Goal: Task Accomplishment & Management: Manage account settings

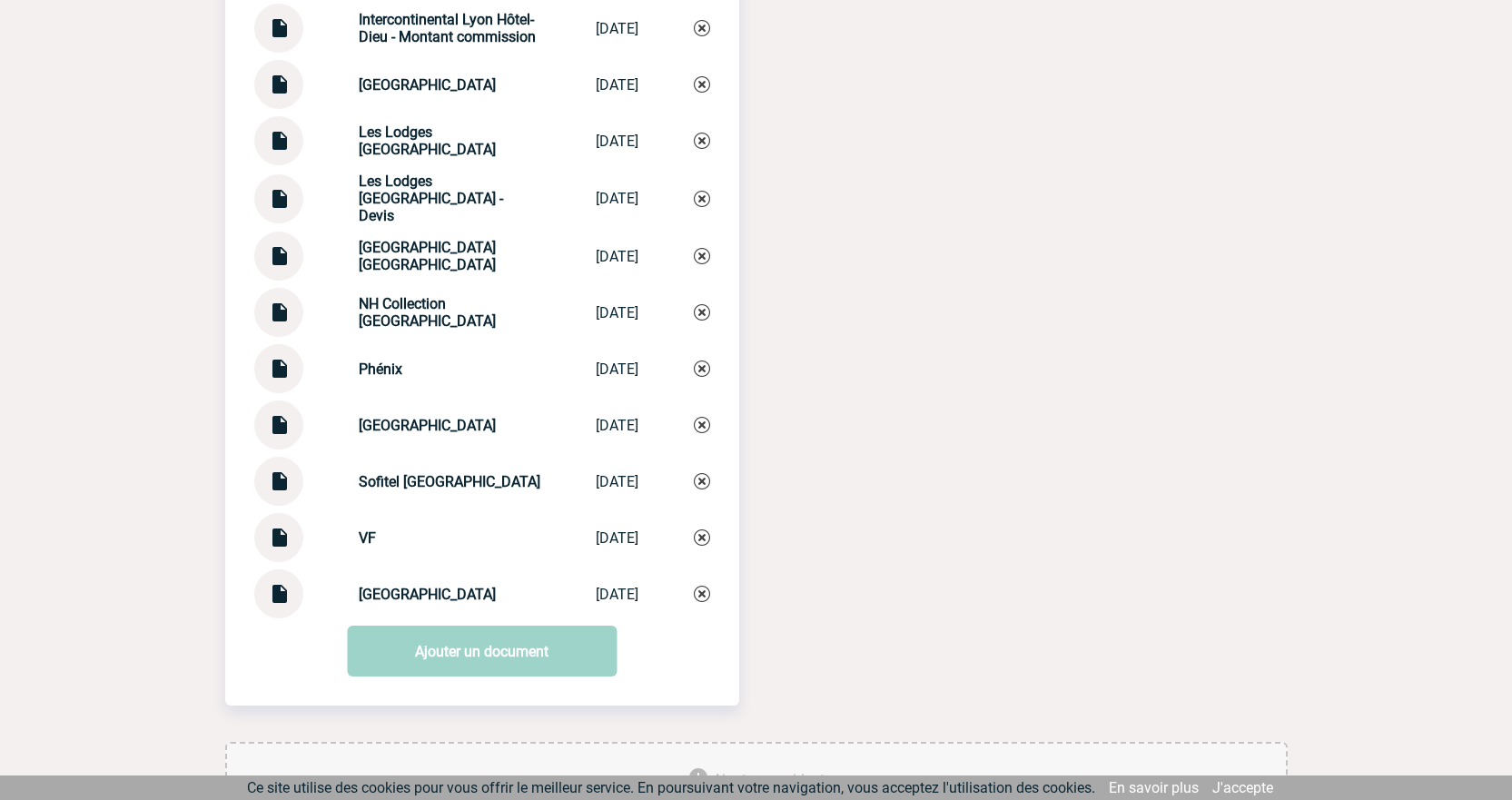
scroll to position [5088, 0]
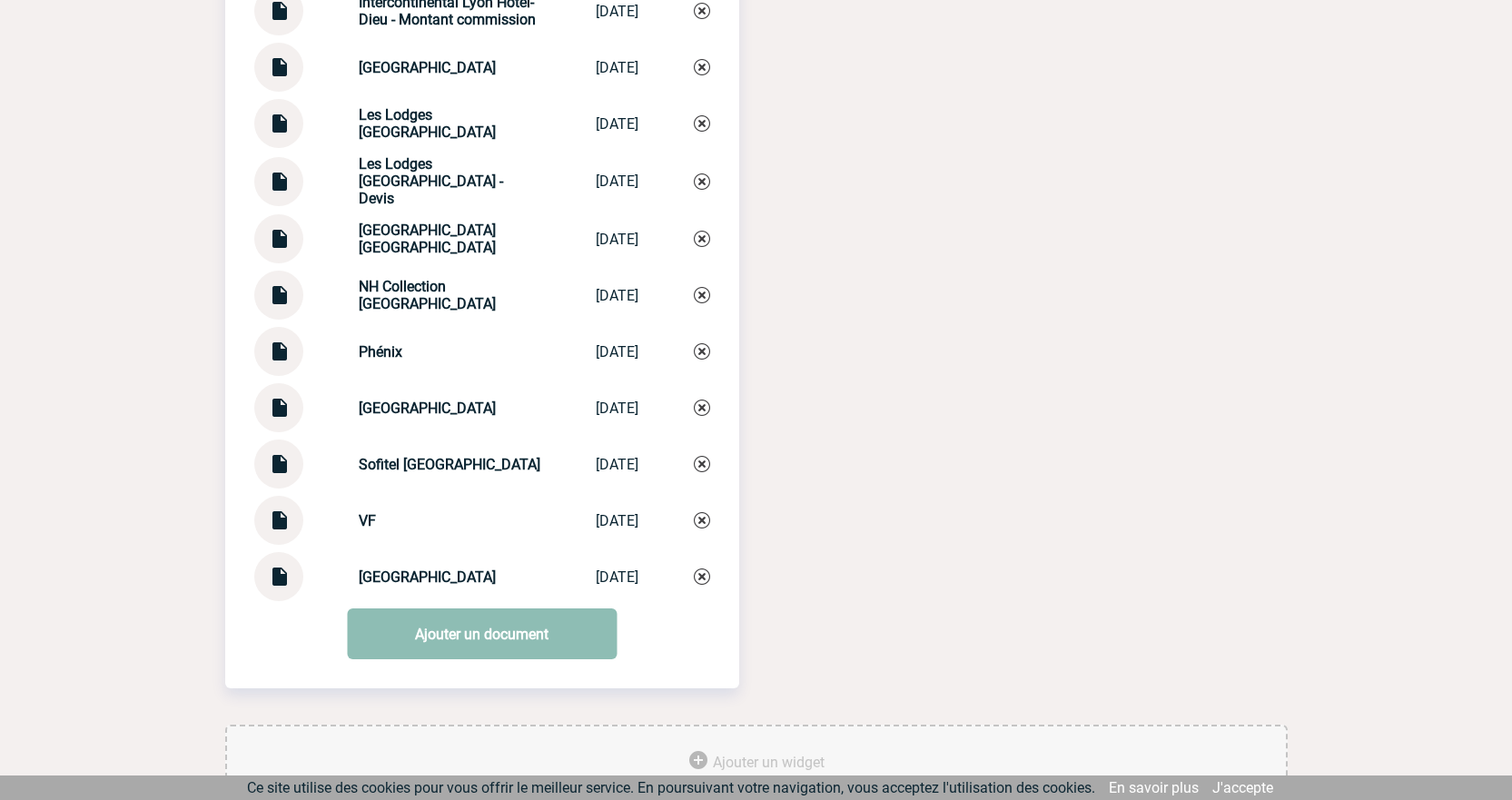
click at [528, 654] on link "Ajouter un document" at bounding box center [482, 634] width 270 height 51
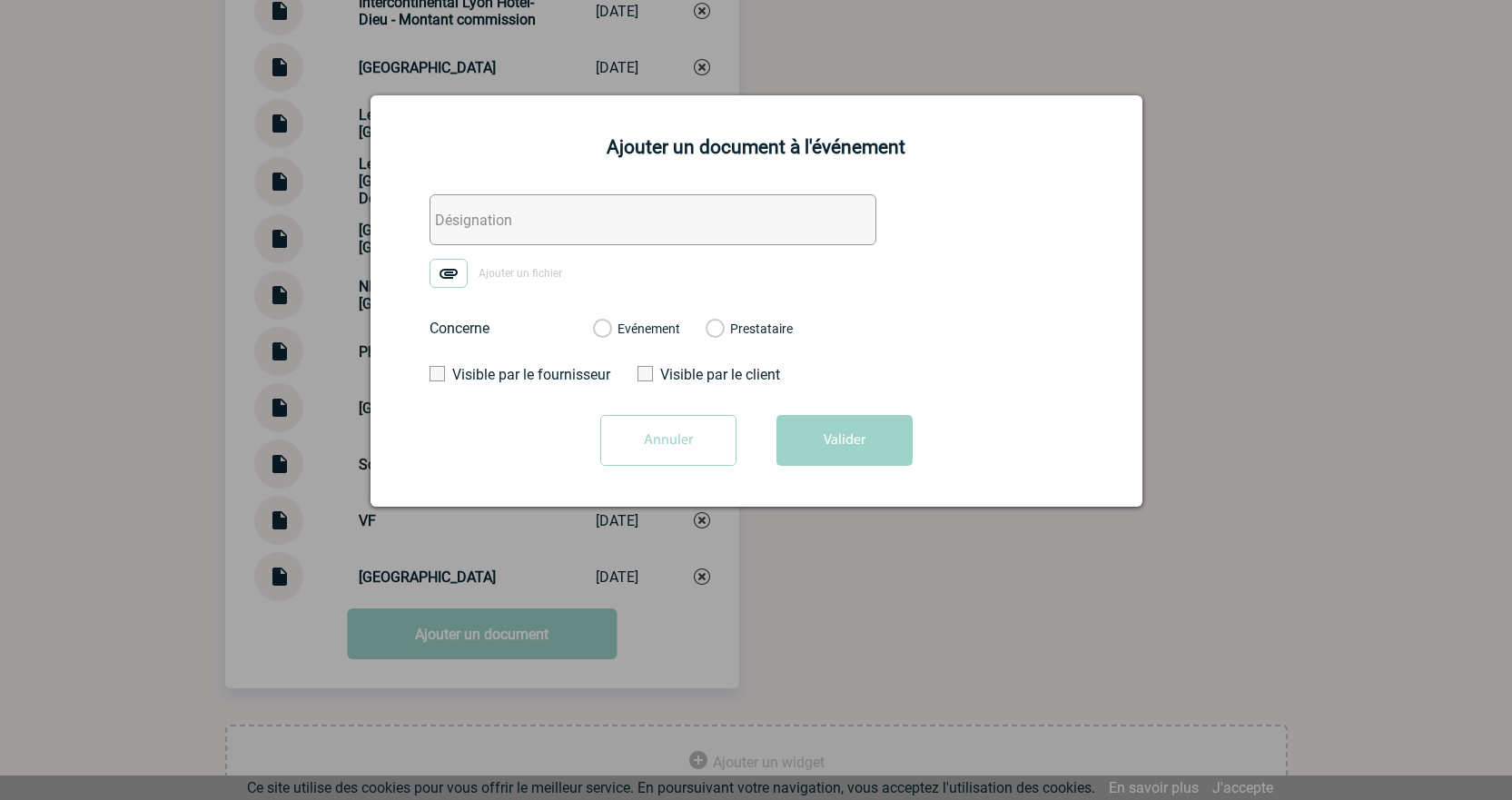
click at [469, 212] on input "text" at bounding box center [653, 219] width 447 height 51
type input "INTERNE - HELP COM"
click at [459, 285] on img at bounding box center [449, 273] width 38 height 29
click at [0, 0] on input "Ajouter un fichier" at bounding box center [0, 0] width 0 height 0
click at [604, 335] on label "Evénement" at bounding box center [602, 329] width 17 height 16
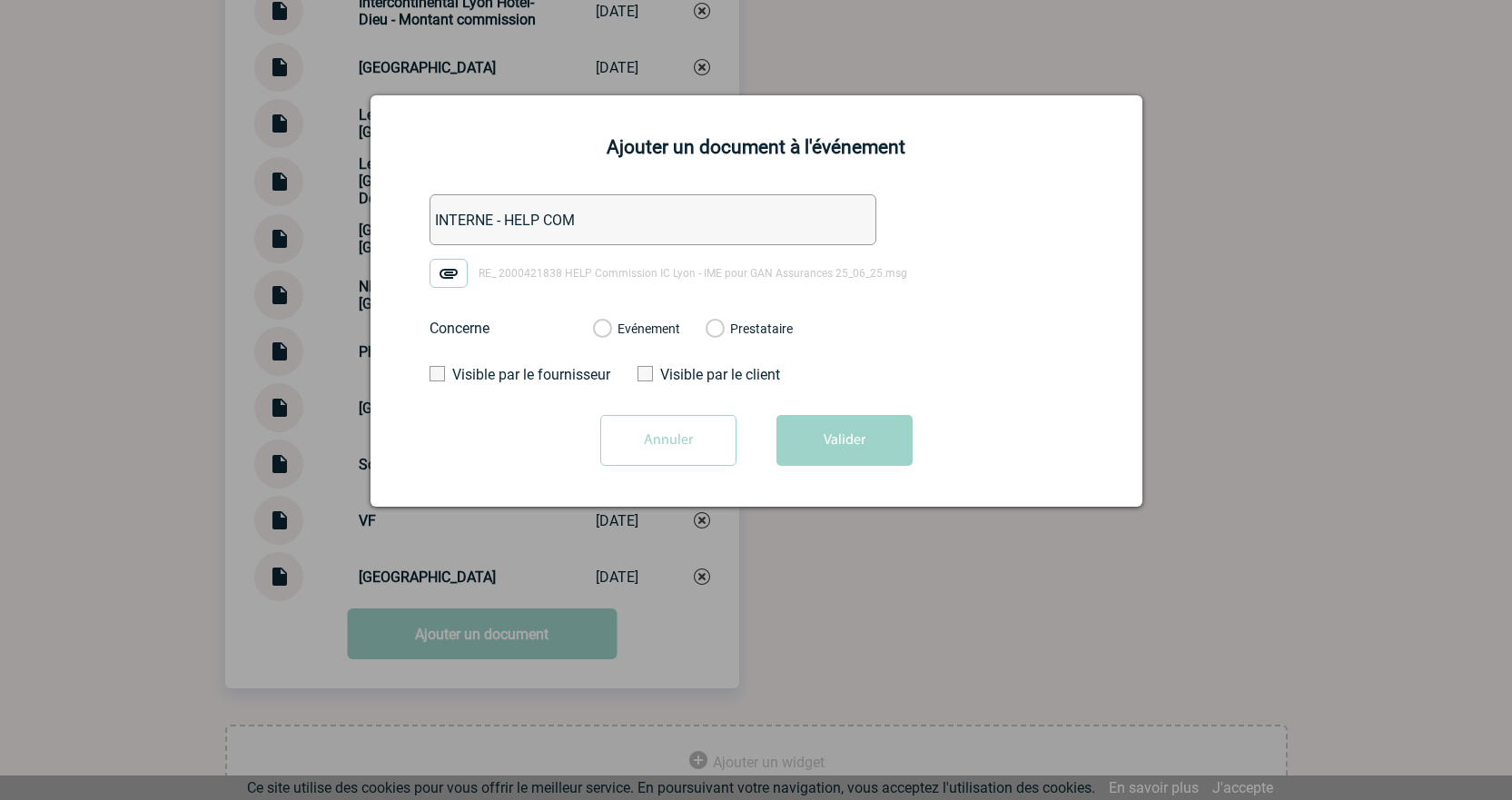
click at [0, 0] on input "Evénement" at bounding box center [0, 0] width 0 height 0
click at [838, 437] on button "Valider" at bounding box center [845, 440] width 136 height 51
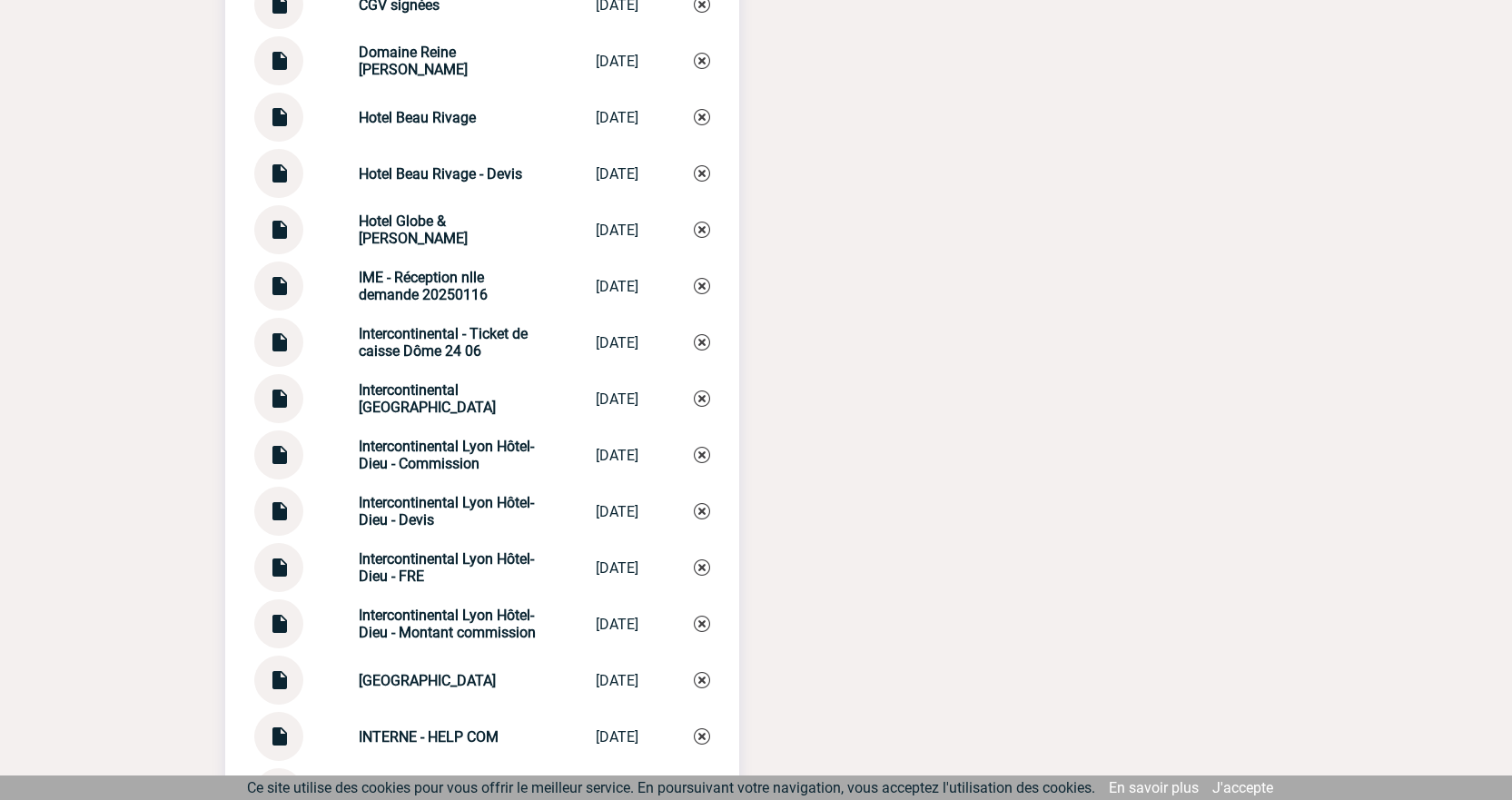
scroll to position [4452, 0]
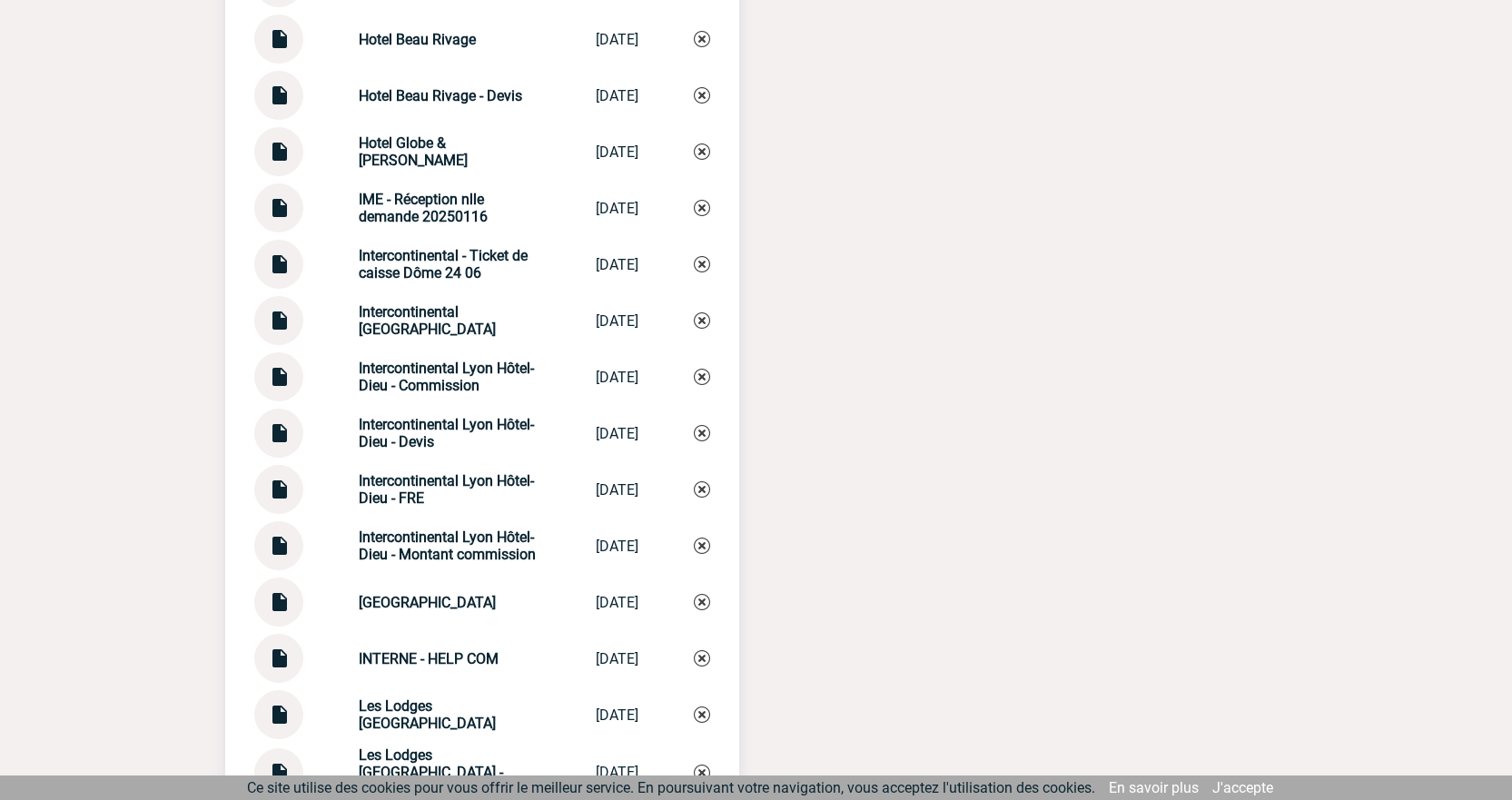
scroll to position [4542, 0]
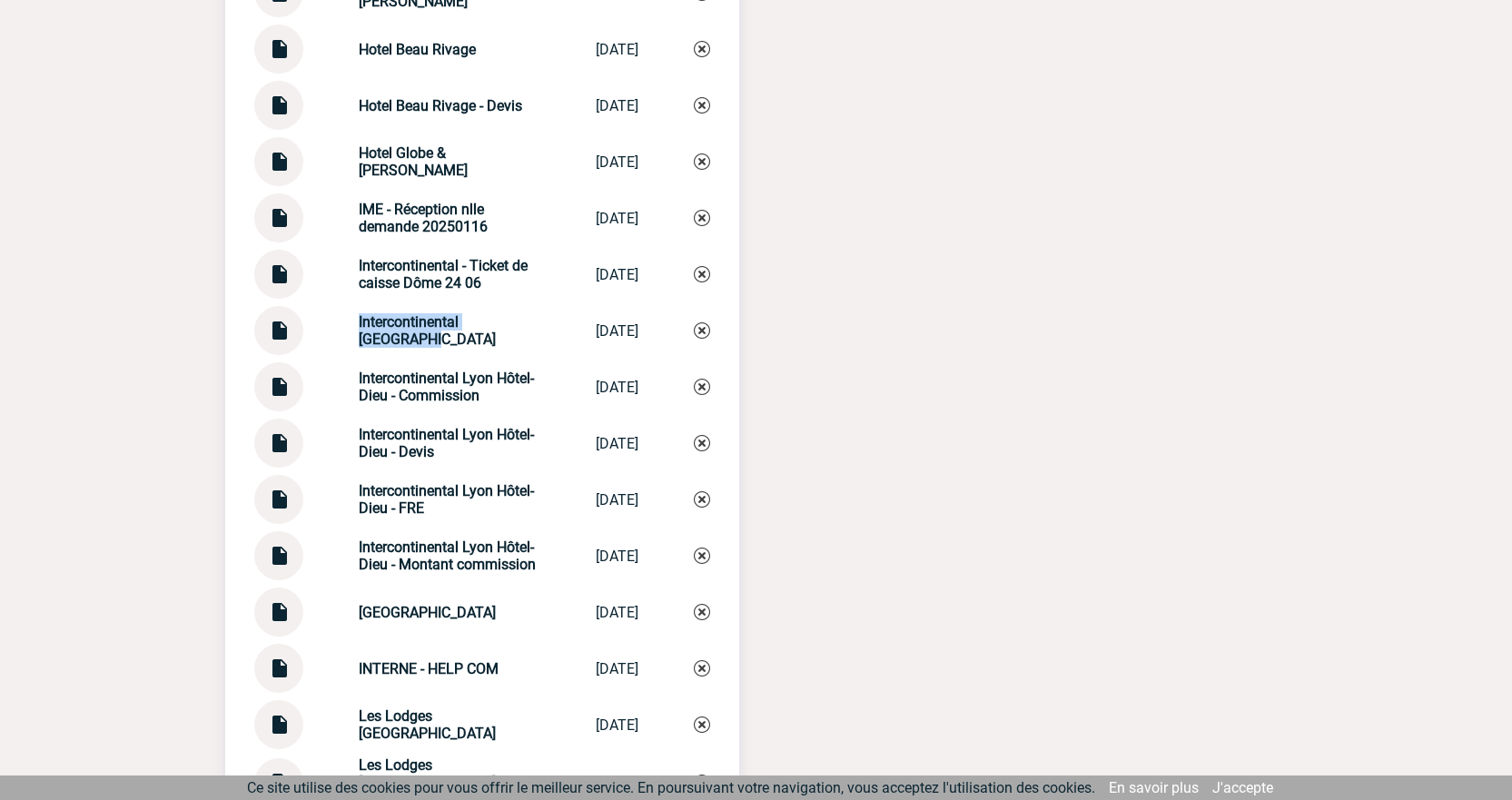
drag, startPoint x: 519, startPoint y: 321, endPoint x: 337, endPoint y: 330, distance: 182.2
click at [337, 330] on div "Intercontinental Lyon Hôtel-Dieu Intercontinenta... 17/02/2025" at bounding box center [483, 330] width 456 height 49
copy strong "Intercontinental Lyon Hôtel"
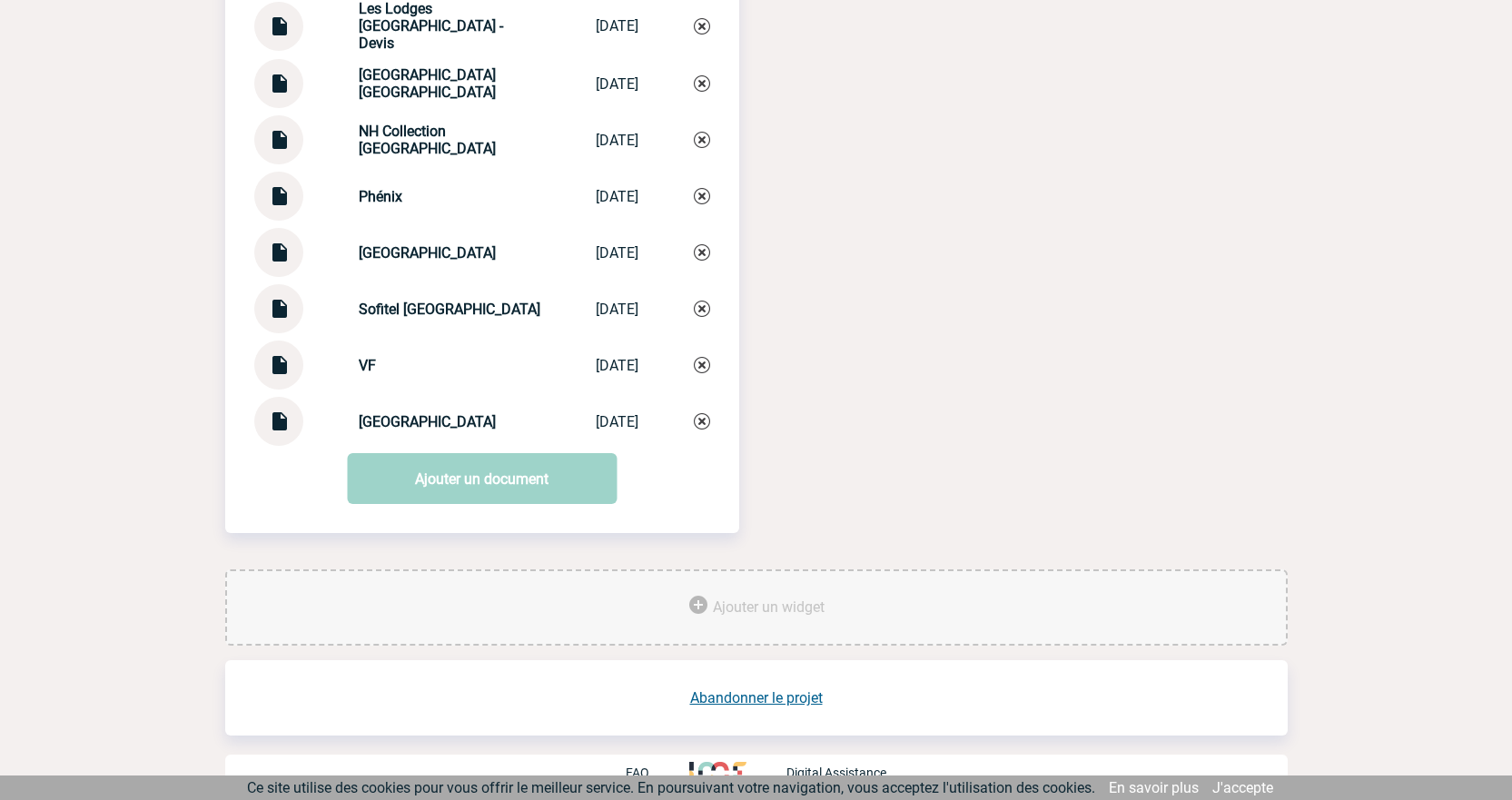
scroll to position [5315, 0]
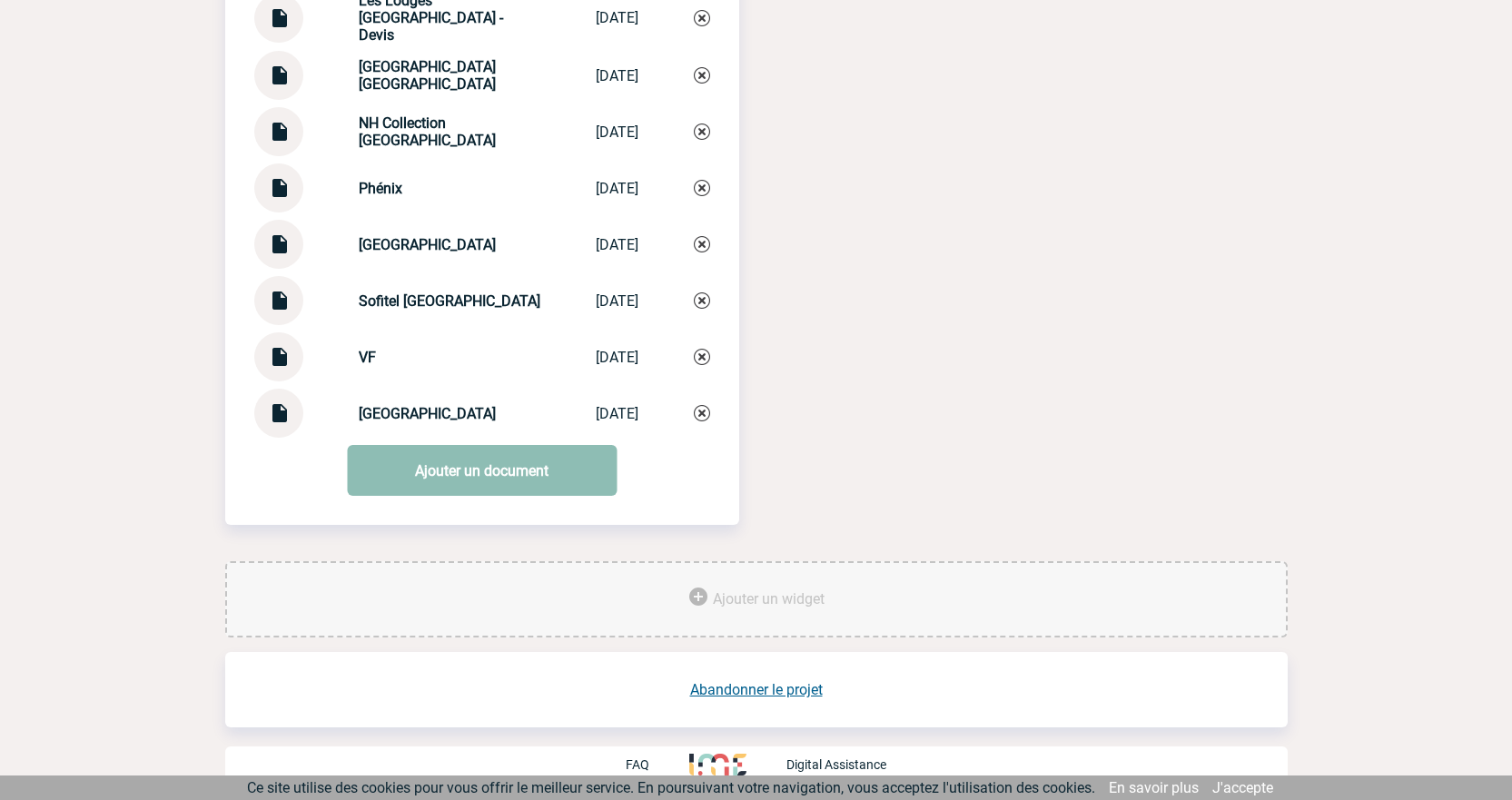
click at [477, 480] on link "Ajouter un document" at bounding box center [482, 470] width 270 height 51
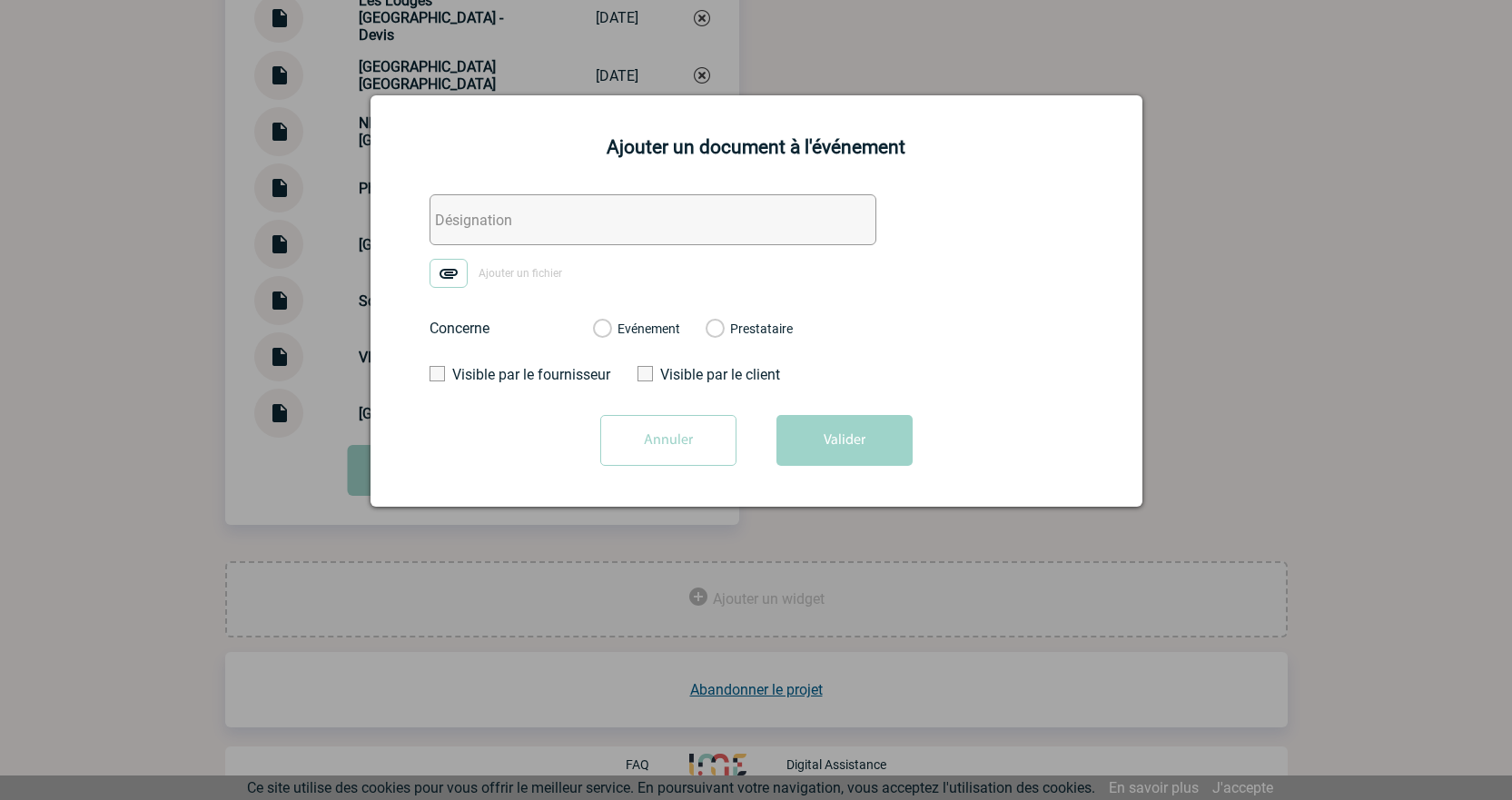
click at [462, 224] on input "text" at bounding box center [653, 219] width 447 height 51
paste input "Intercontinental Lyon Hôtel"
type input "Intercontinental Lyon Hôtel - Echange FRE & COM"
click at [449, 274] on img at bounding box center [449, 273] width 38 height 29
click at [0, 0] on input "Ajouter un fichier" at bounding box center [0, 0] width 0 height 0
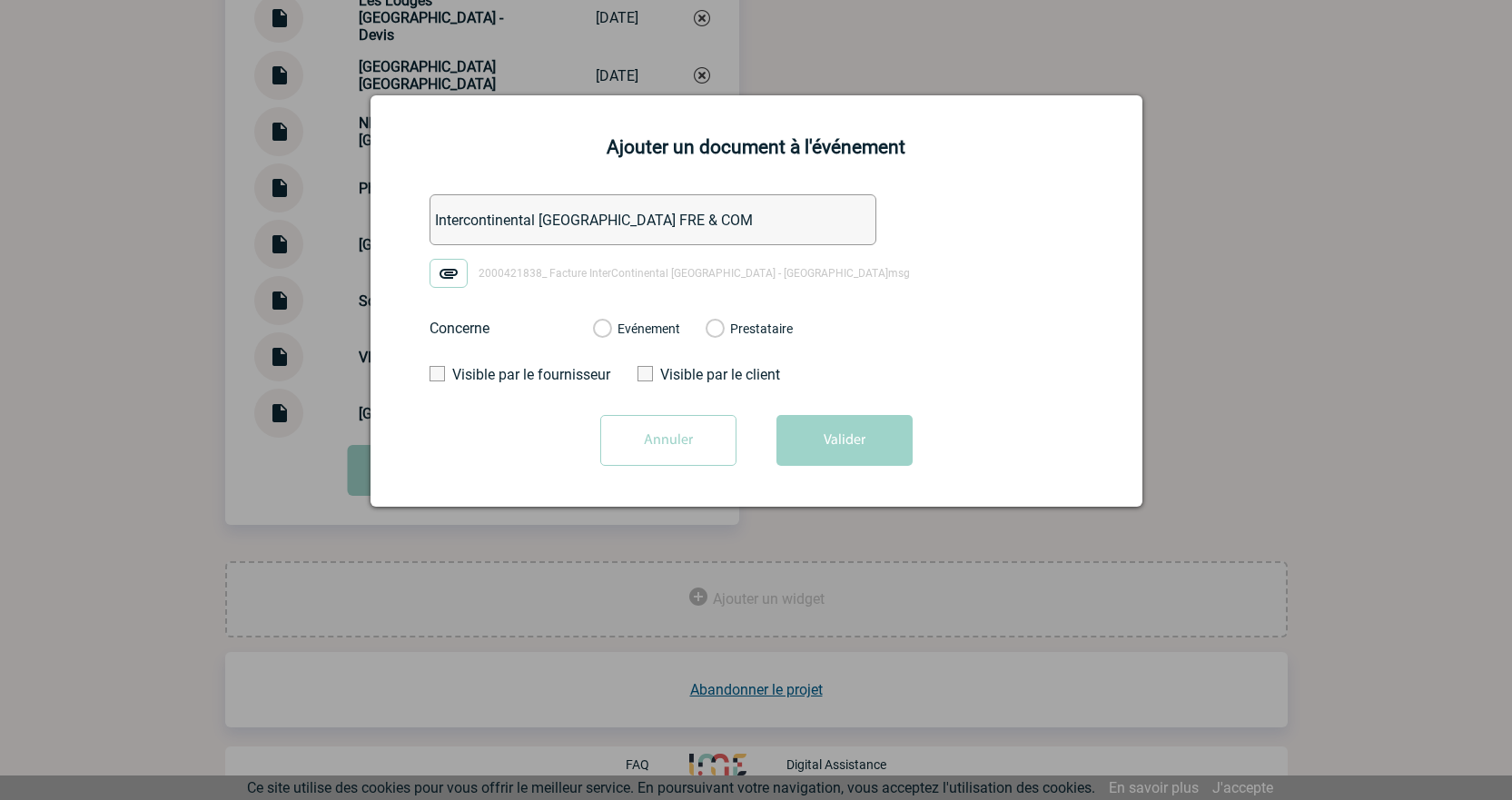
click at [602, 318] on div "Evénement Prestataire 2100069499 - Villa Florentine 2100069500 - Fourvière Hote…" at bounding box center [693, 328] width 229 height 47
click at [602, 322] on label "Evénement" at bounding box center [602, 329] width 17 height 16
click at [0, 0] on input "Evénement" at bounding box center [0, 0] width 0 height 0
click at [843, 438] on button "Valider" at bounding box center [845, 440] width 136 height 51
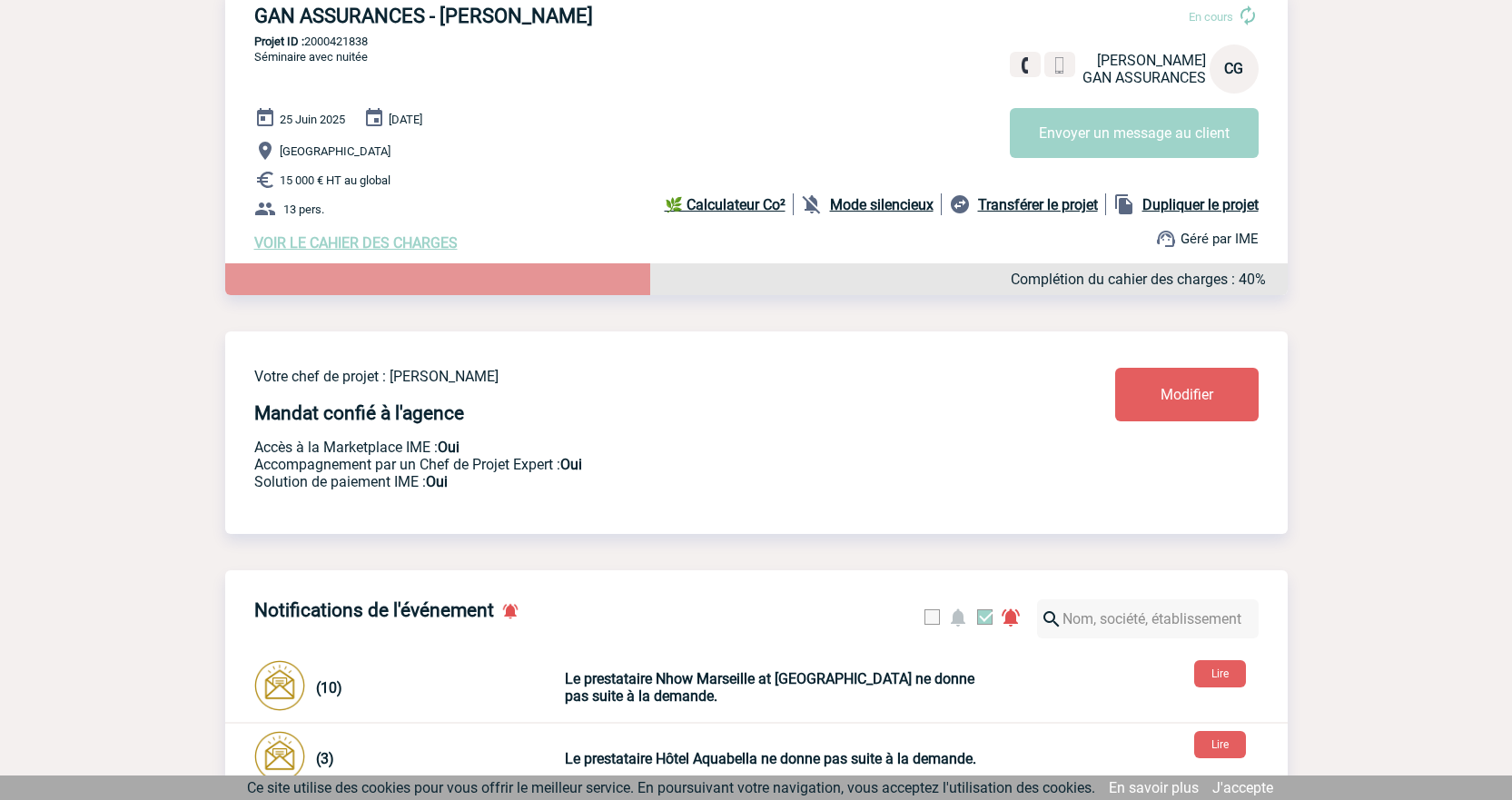
scroll to position [0, 0]
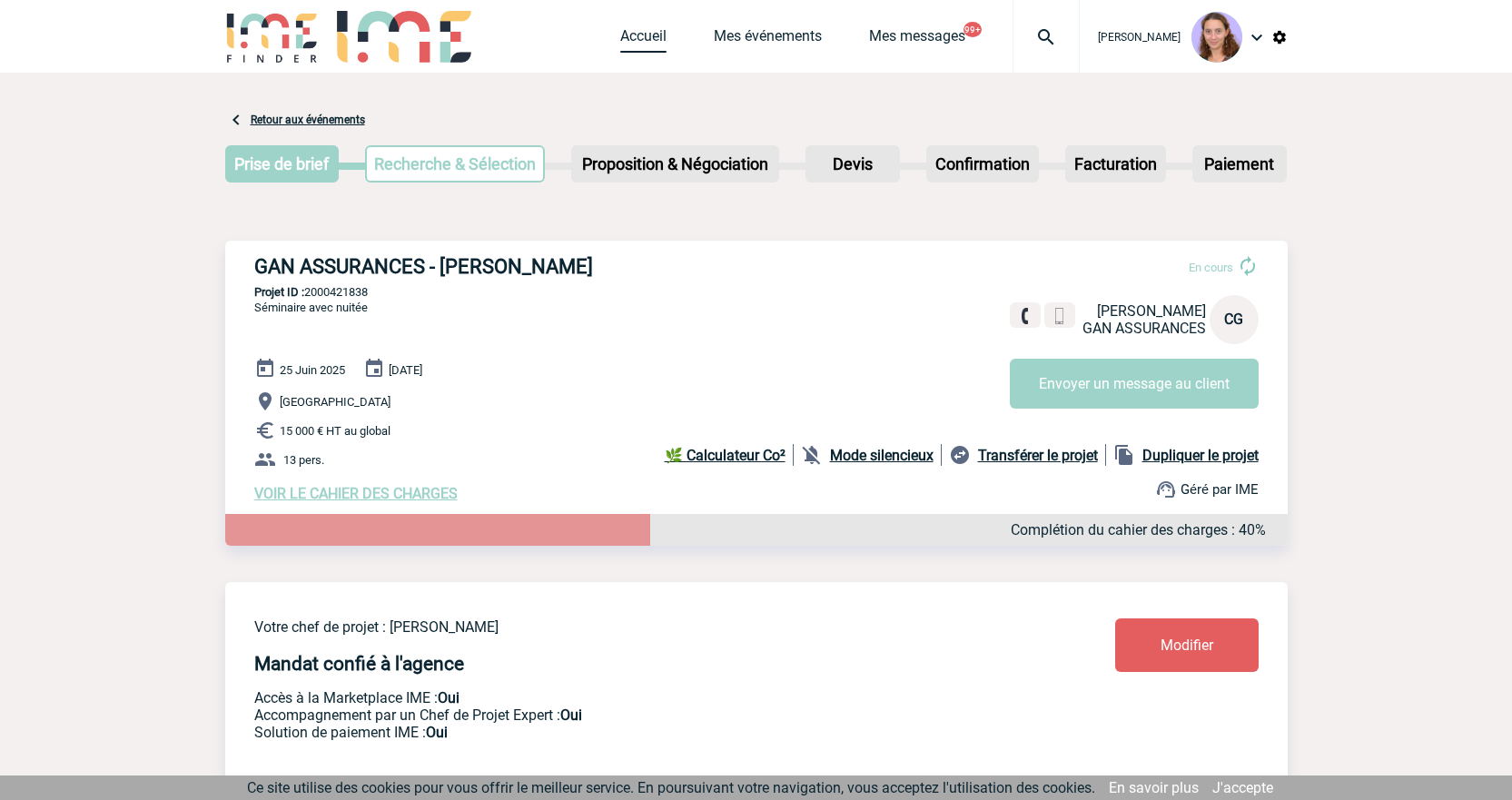
click at [646, 47] on link "Accueil" at bounding box center [643, 39] width 46 height 25
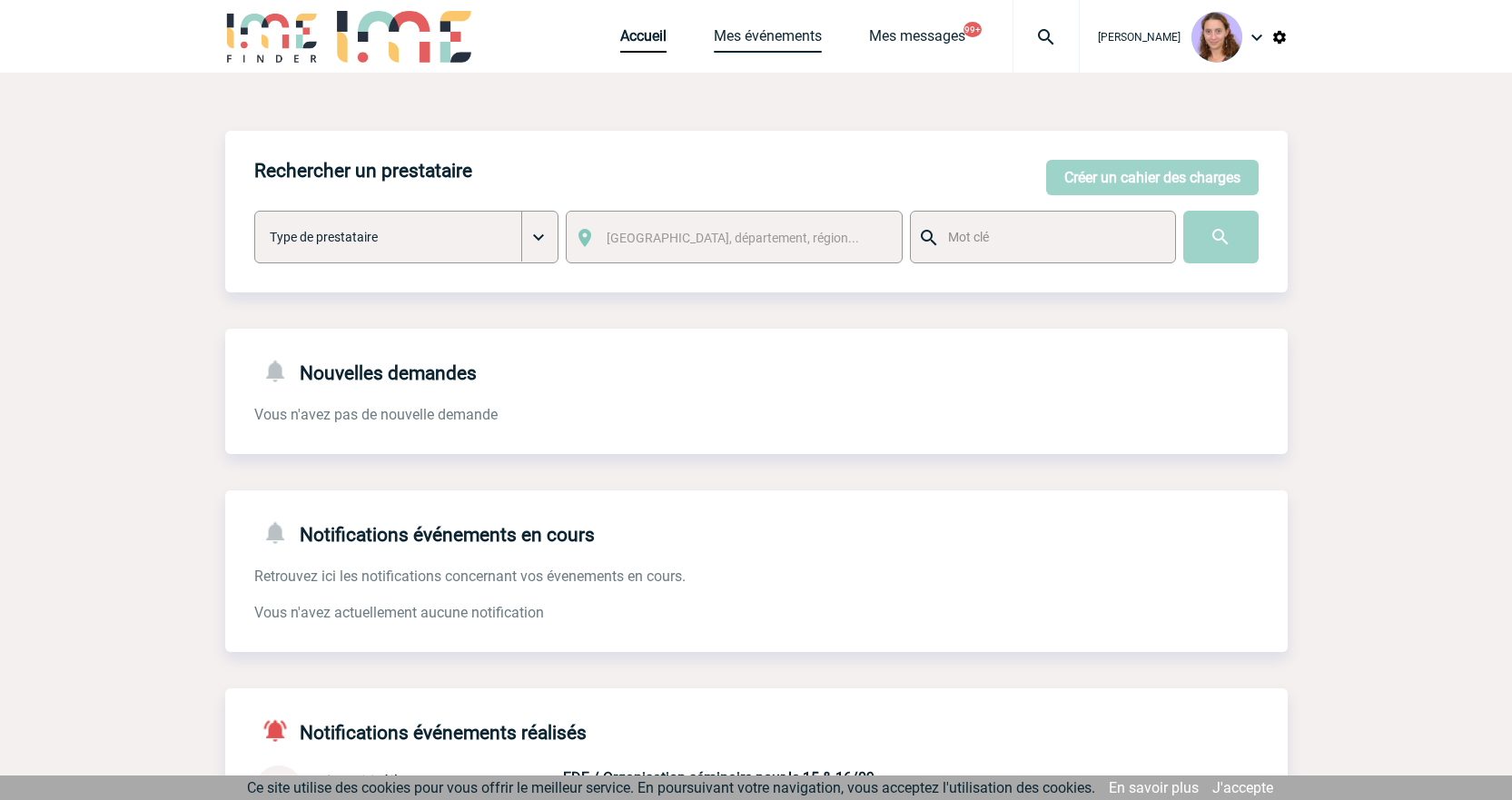
click at [741, 42] on link "Mes événements" at bounding box center [768, 39] width 108 height 25
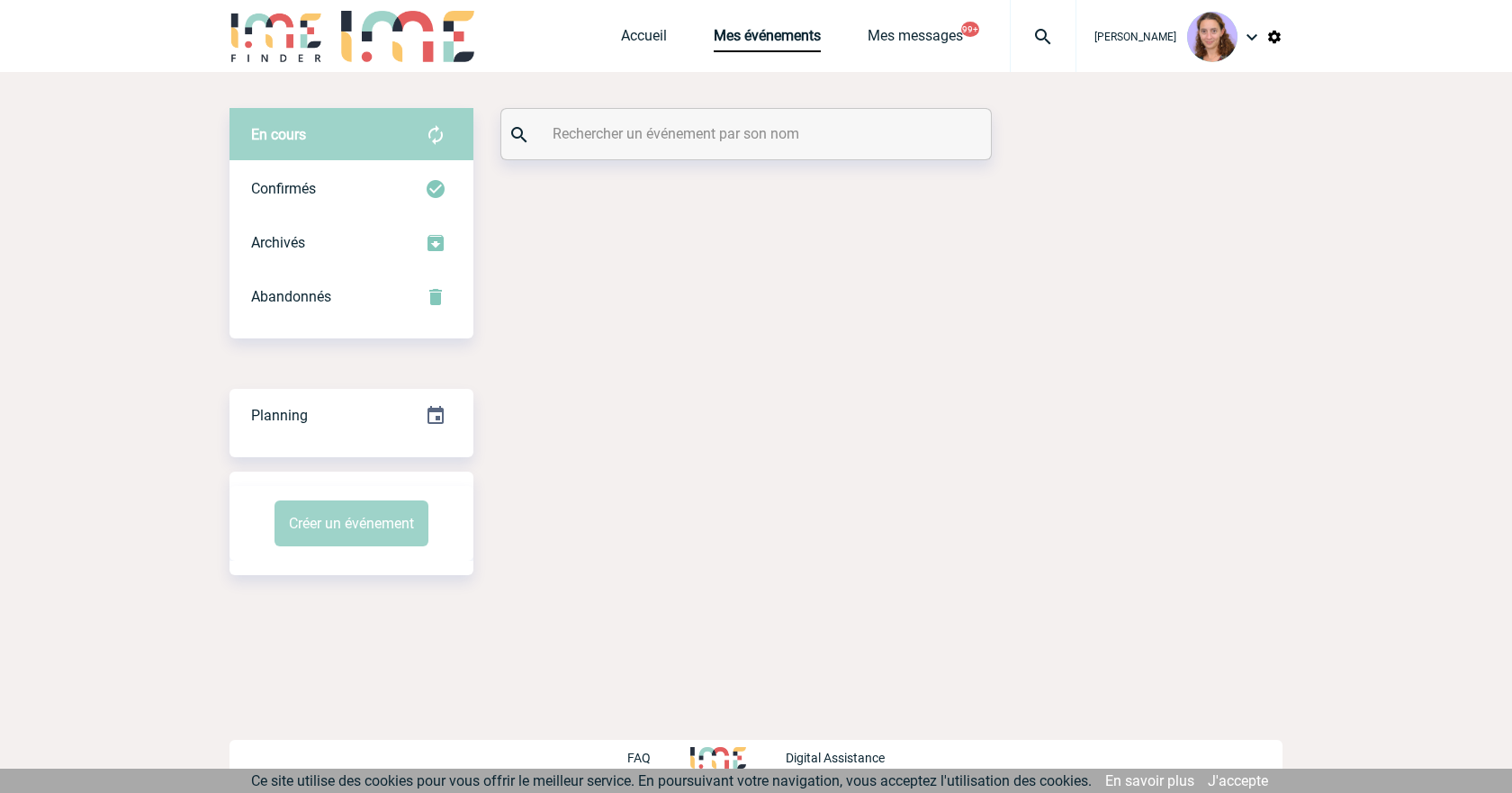
click at [642, 145] on input "text" at bounding box center [748, 133] width 400 height 26
paste input "Valet"
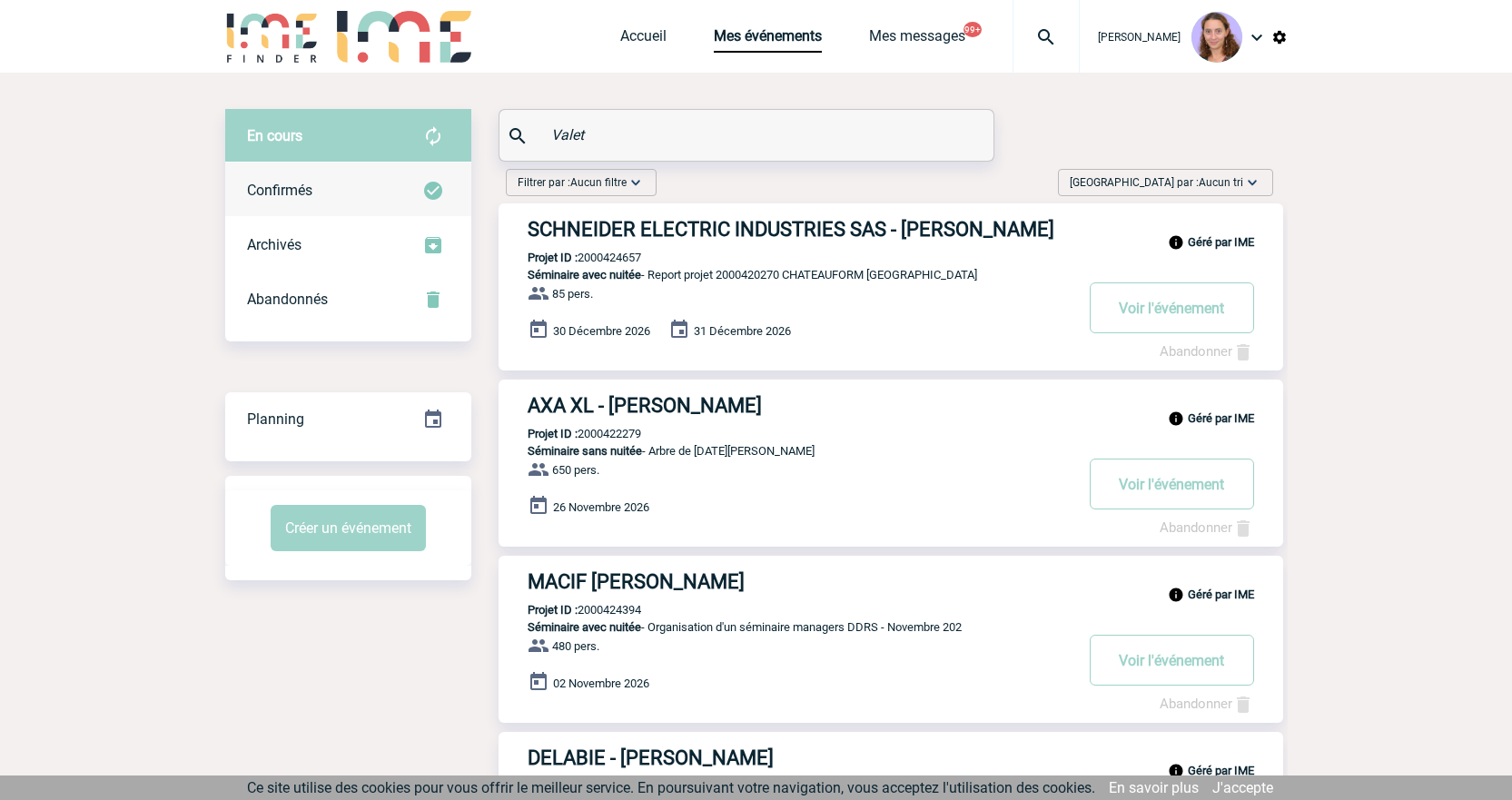
type input "Valet"
click at [436, 180] on img at bounding box center [433, 190] width 22 height 22
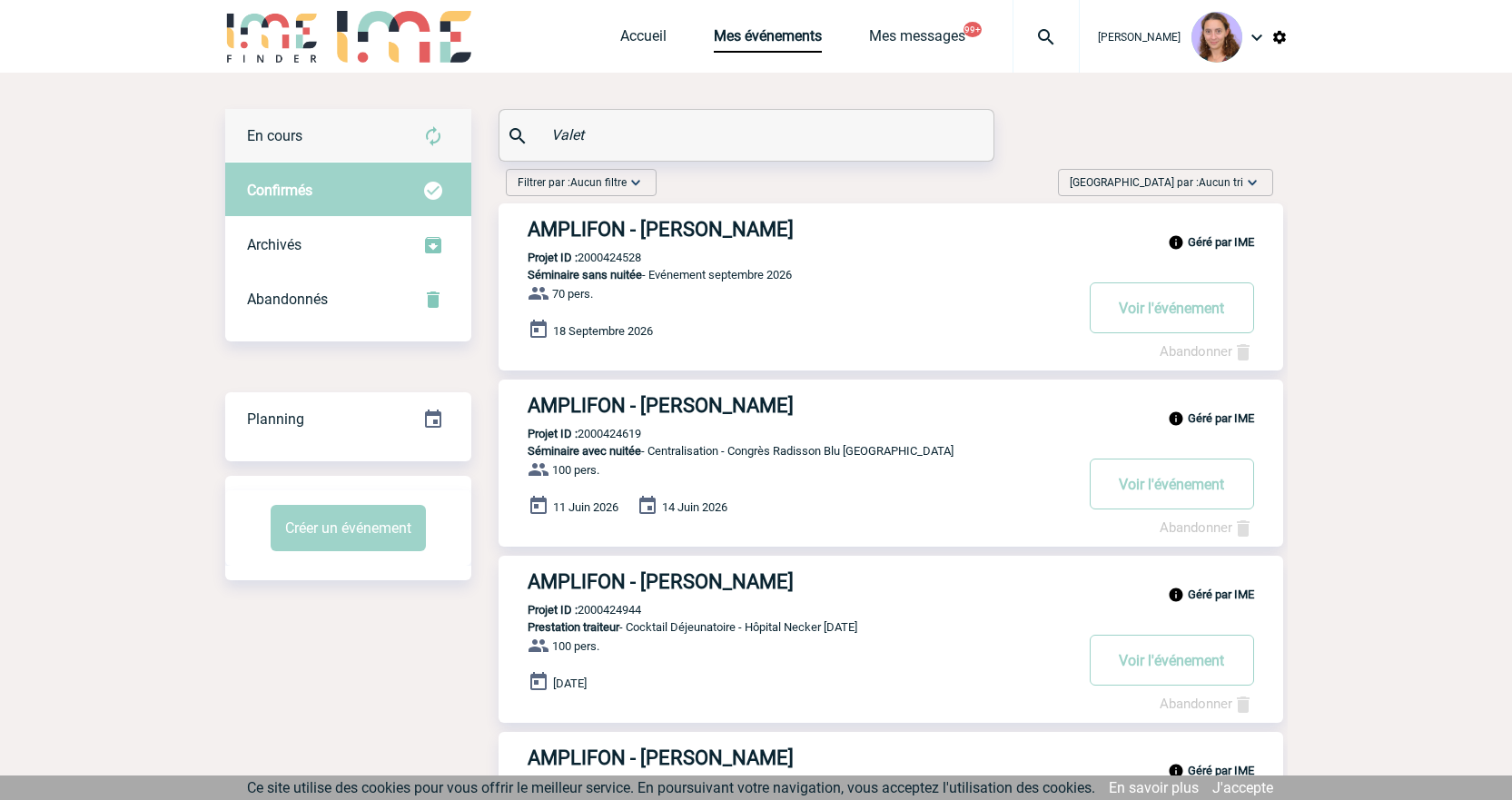
click at [412, 145] on div "En cours" at bounding box center [348, 136] width 246 height 55
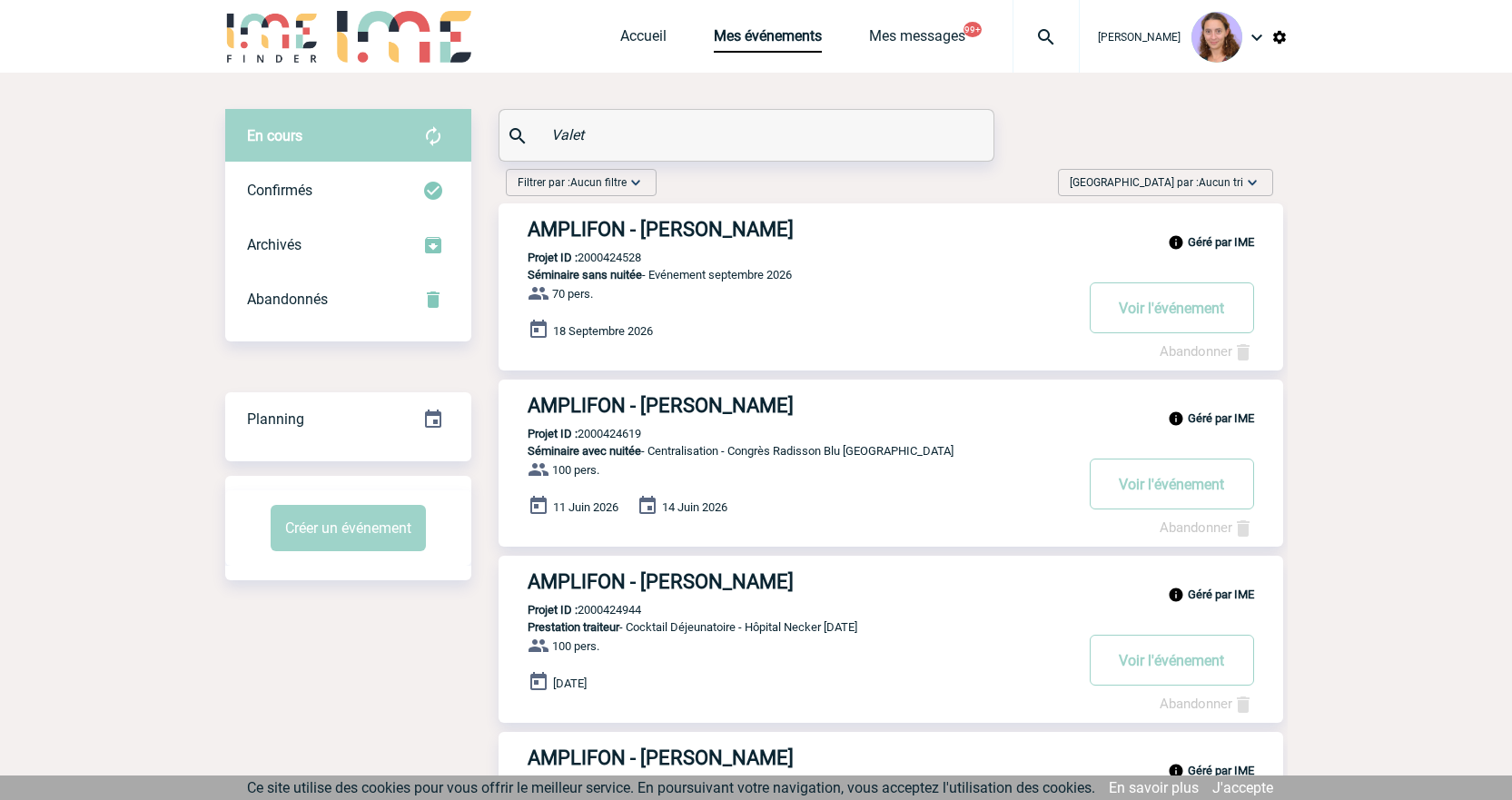
click at [641, 253] on p "Projet ID : 2000424528" at bounding box center [570, 258] width 142 height 13
click at [634, 254] on p "Projet ID : 2000424528" at bounding box center [570, 258] width 142 height 13
copy p "2000424528"
click at [1148, 312] on button "Voir l'événement" at bounding box center [1172, 308] width 164 height 51
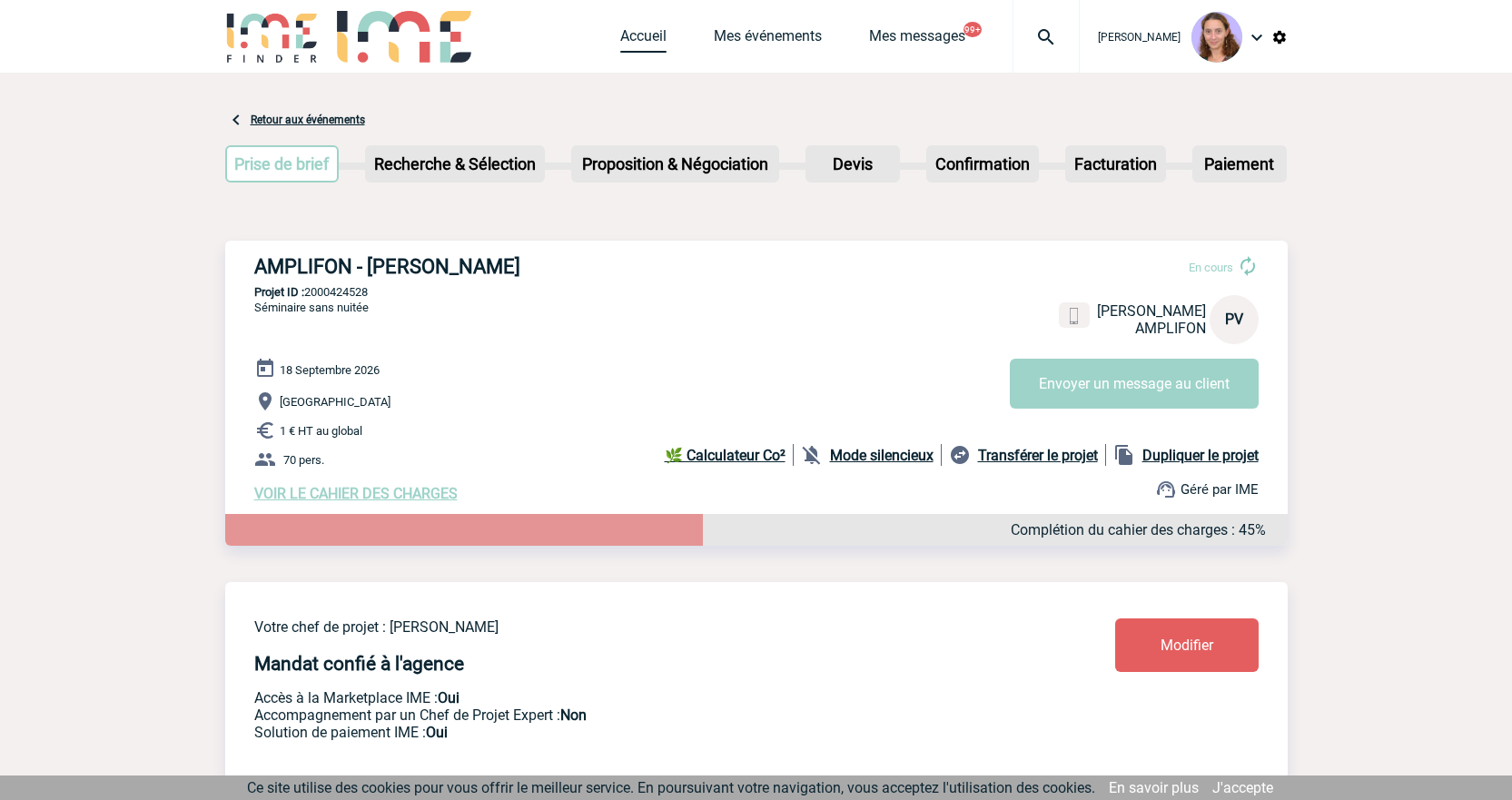
click at [642, 35] on link "Accueil" at bounding box center [643, 39] width 46 height 25
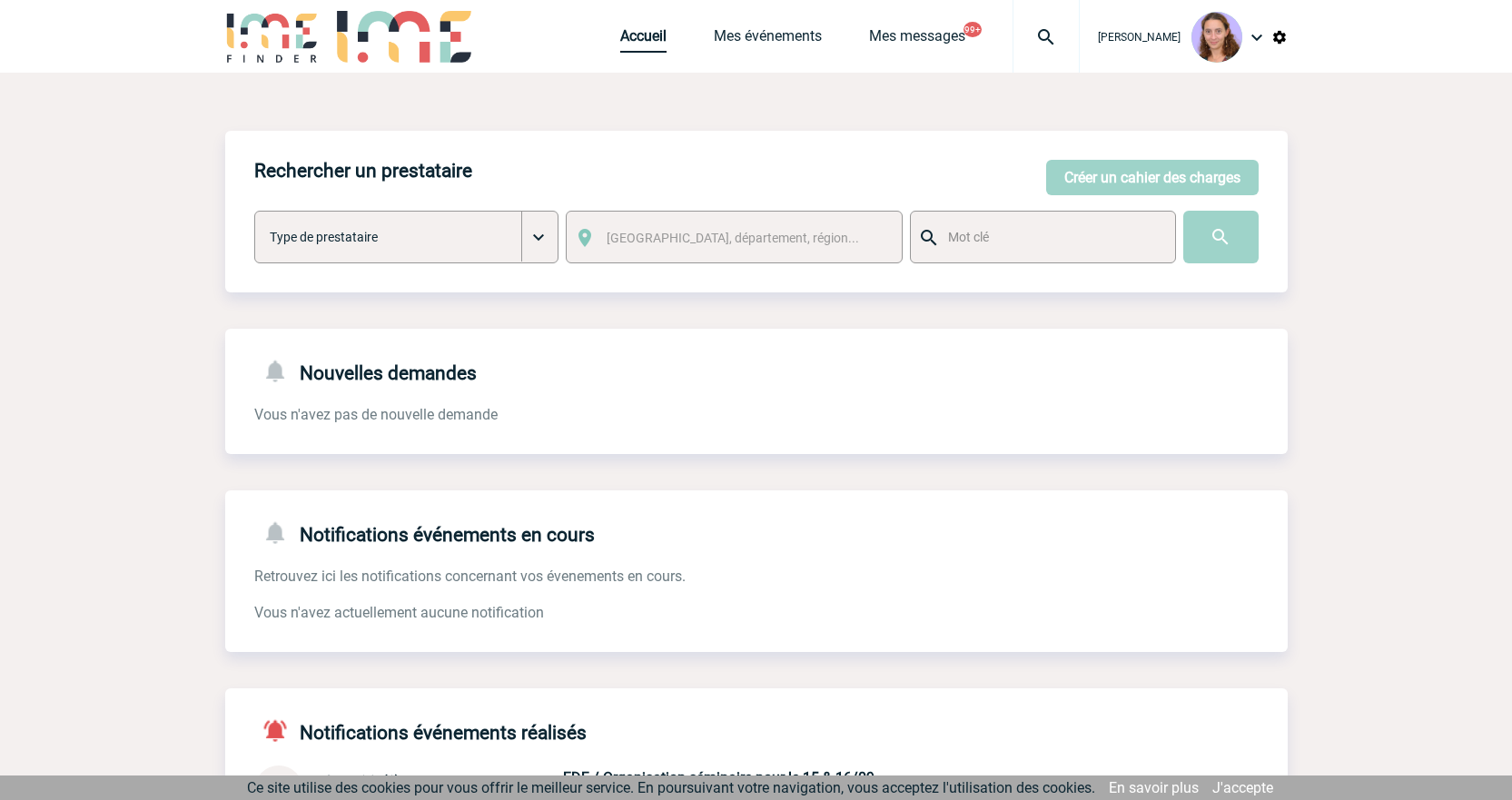
click at [660, 42] on link "Accueil" at bounding box center [643, 39] width 46 height 25
click at [1056, 34] on img at bounding box center [1046, 37] width 65 height 22
type input "2000421710"
select select "21211"
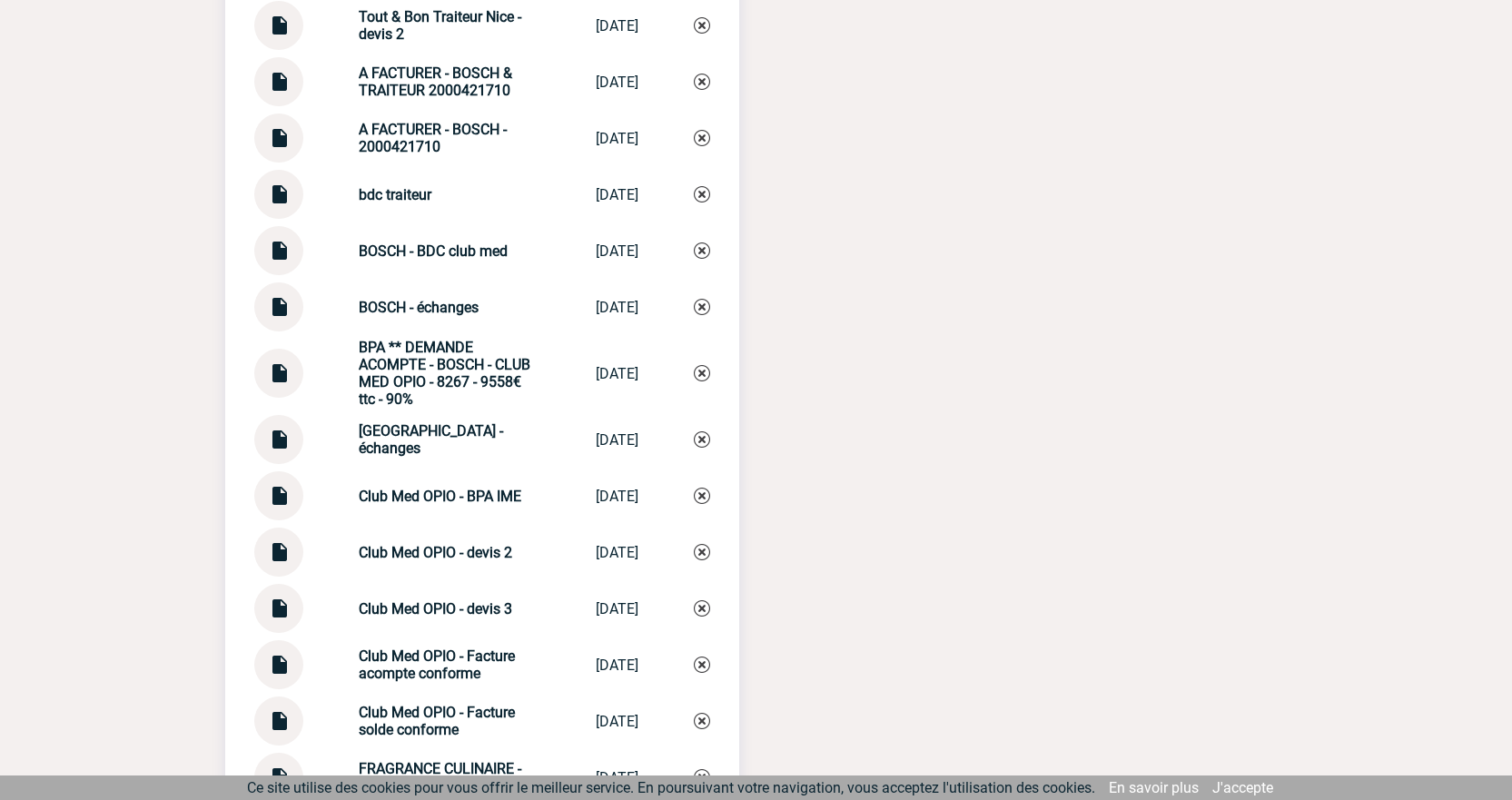
scroll to position [2544, 0]
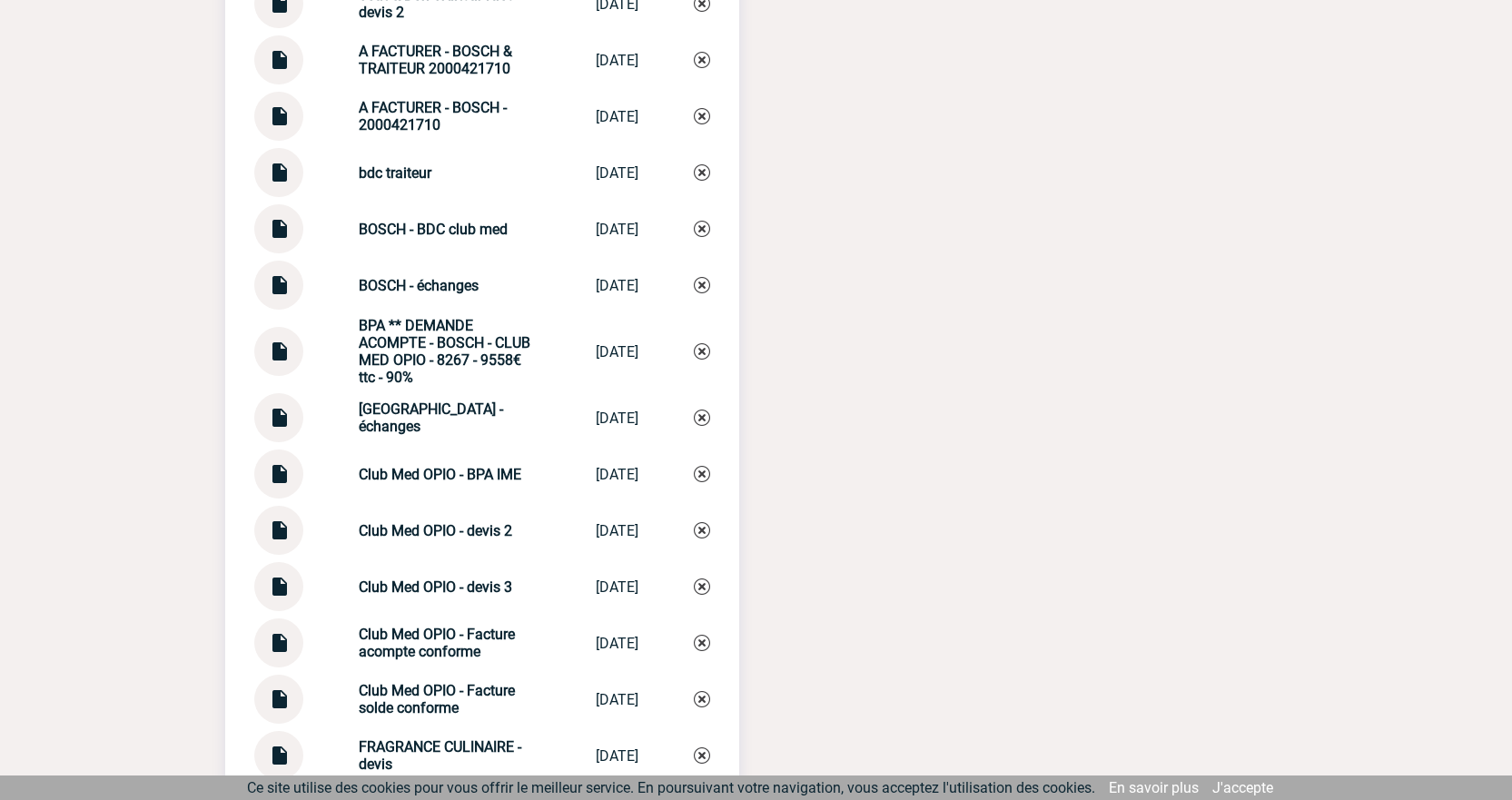
click at [282, 234] on img at bounding box center [279, 222] width 24 height 36
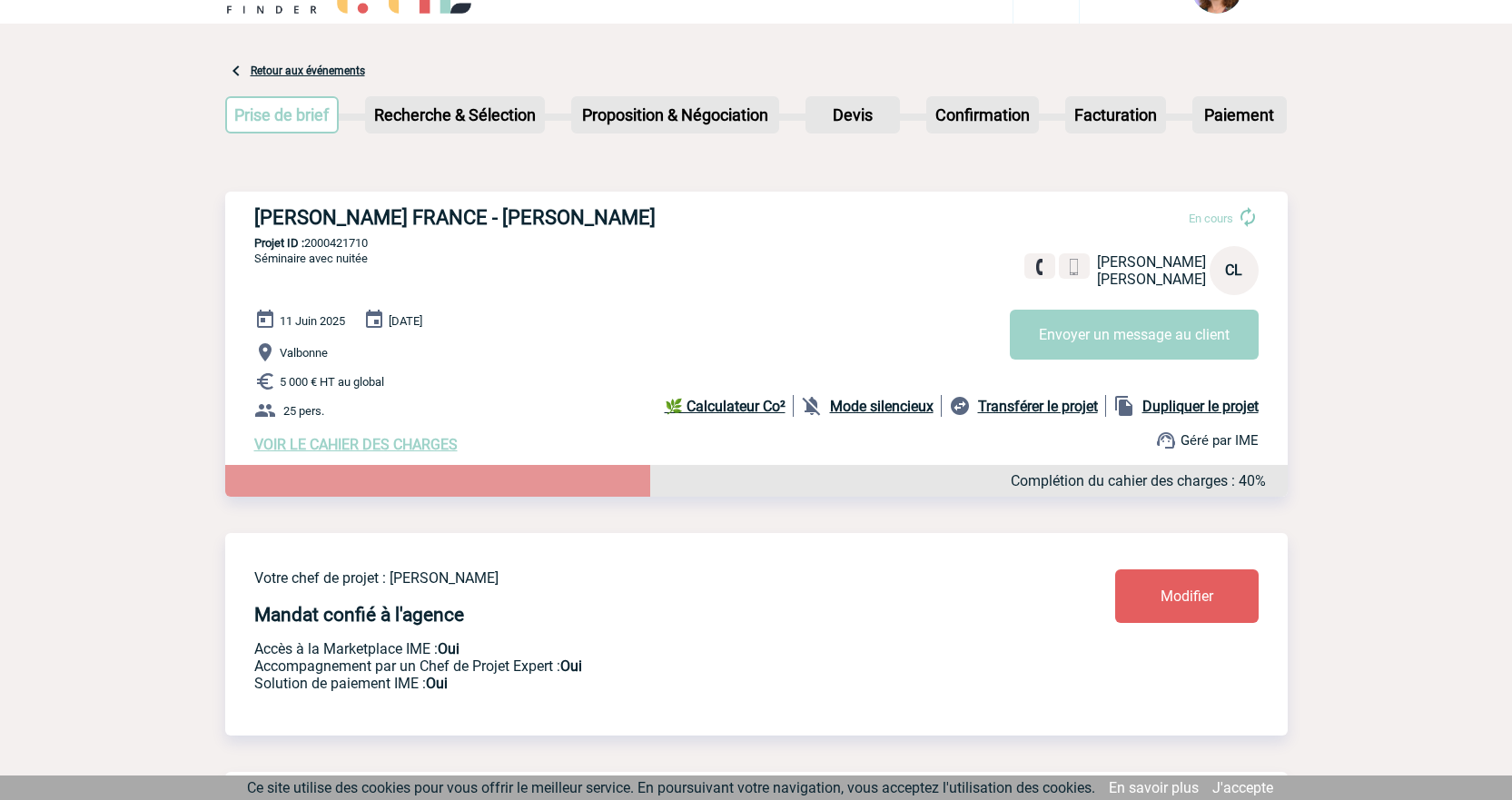
scroll to position [0, 0]
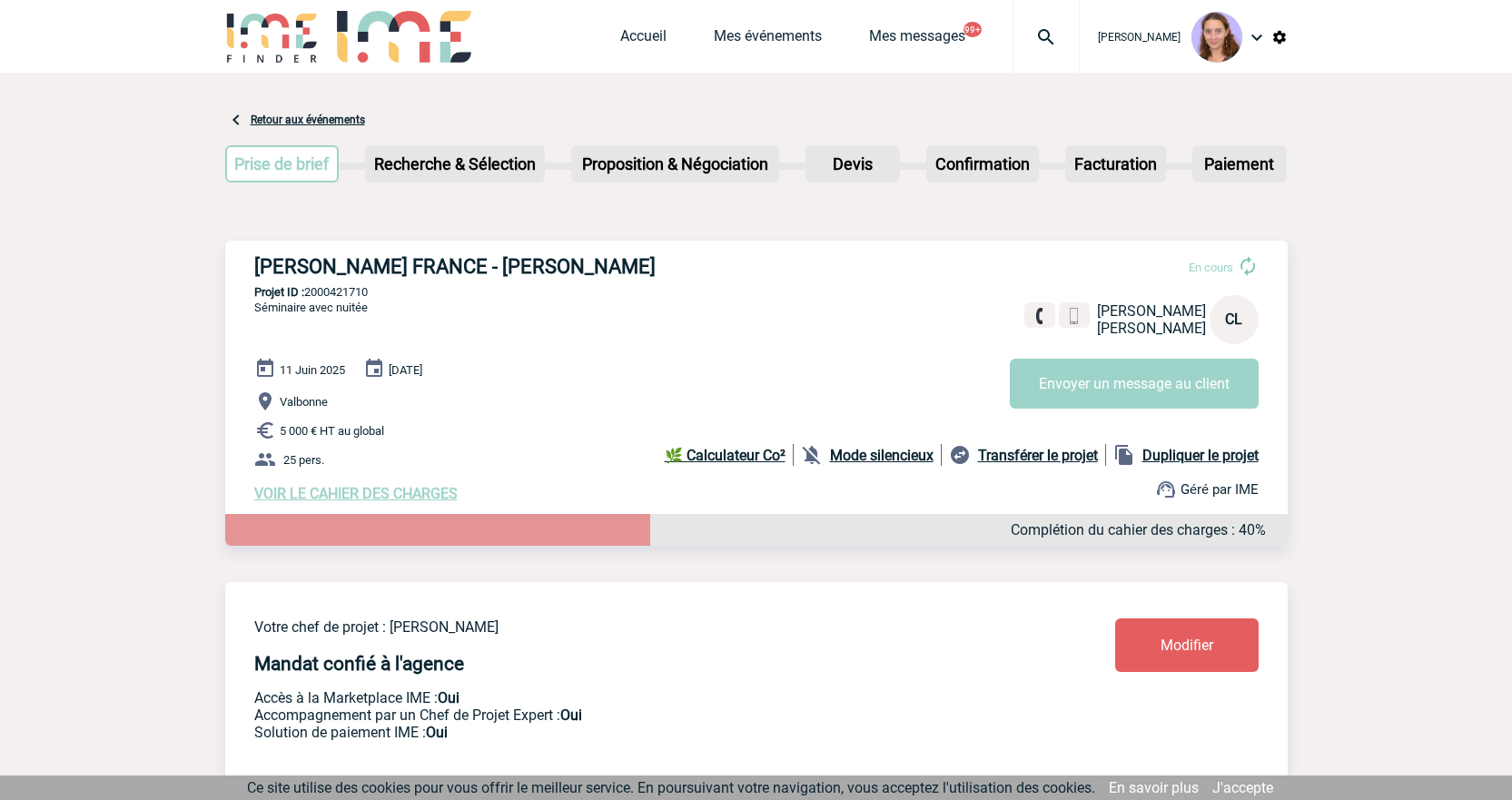
click at [1038, 33] on img at bounding box center [1046, 37] width 65 height 22
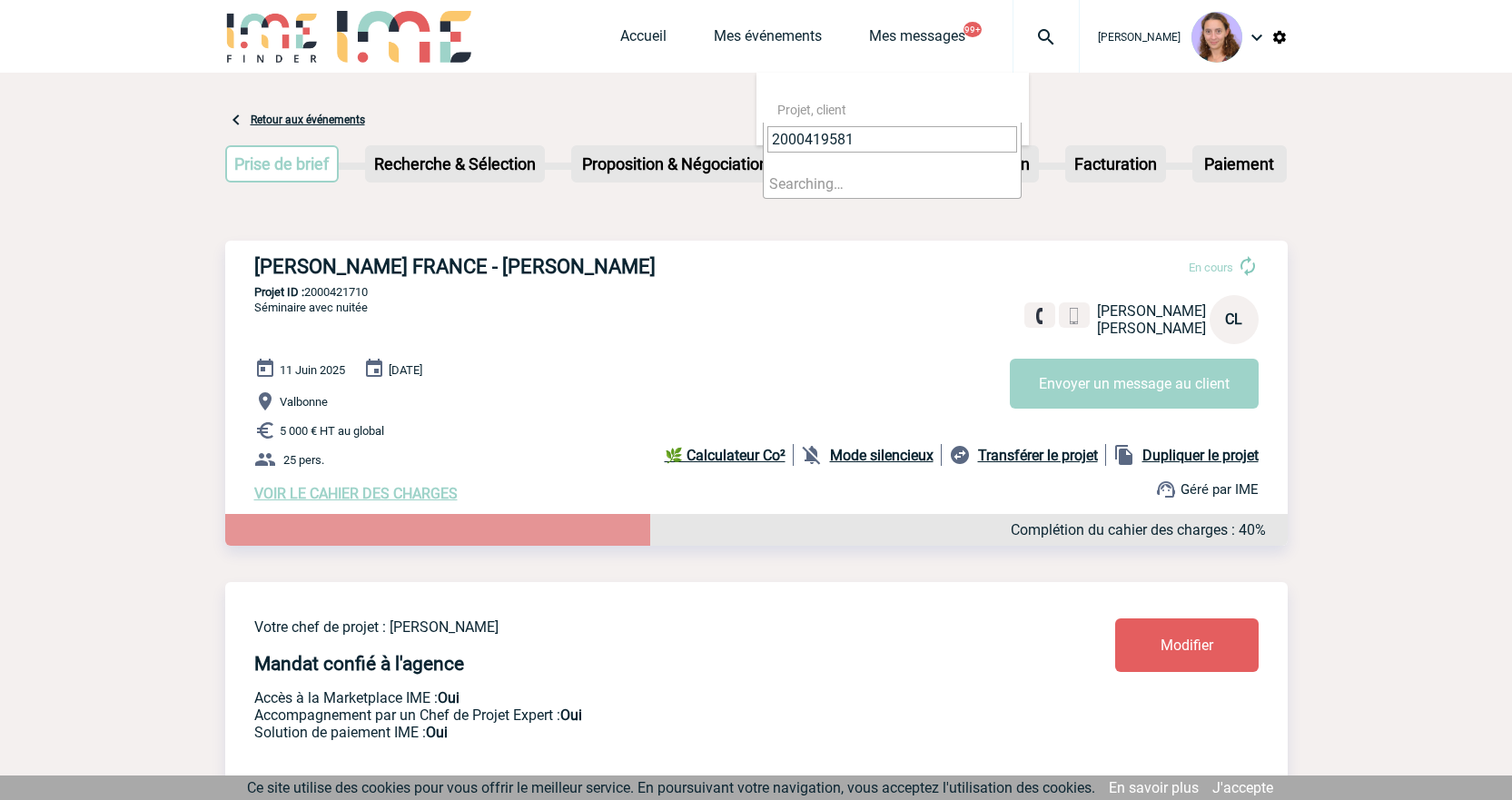
type input "2000419581"
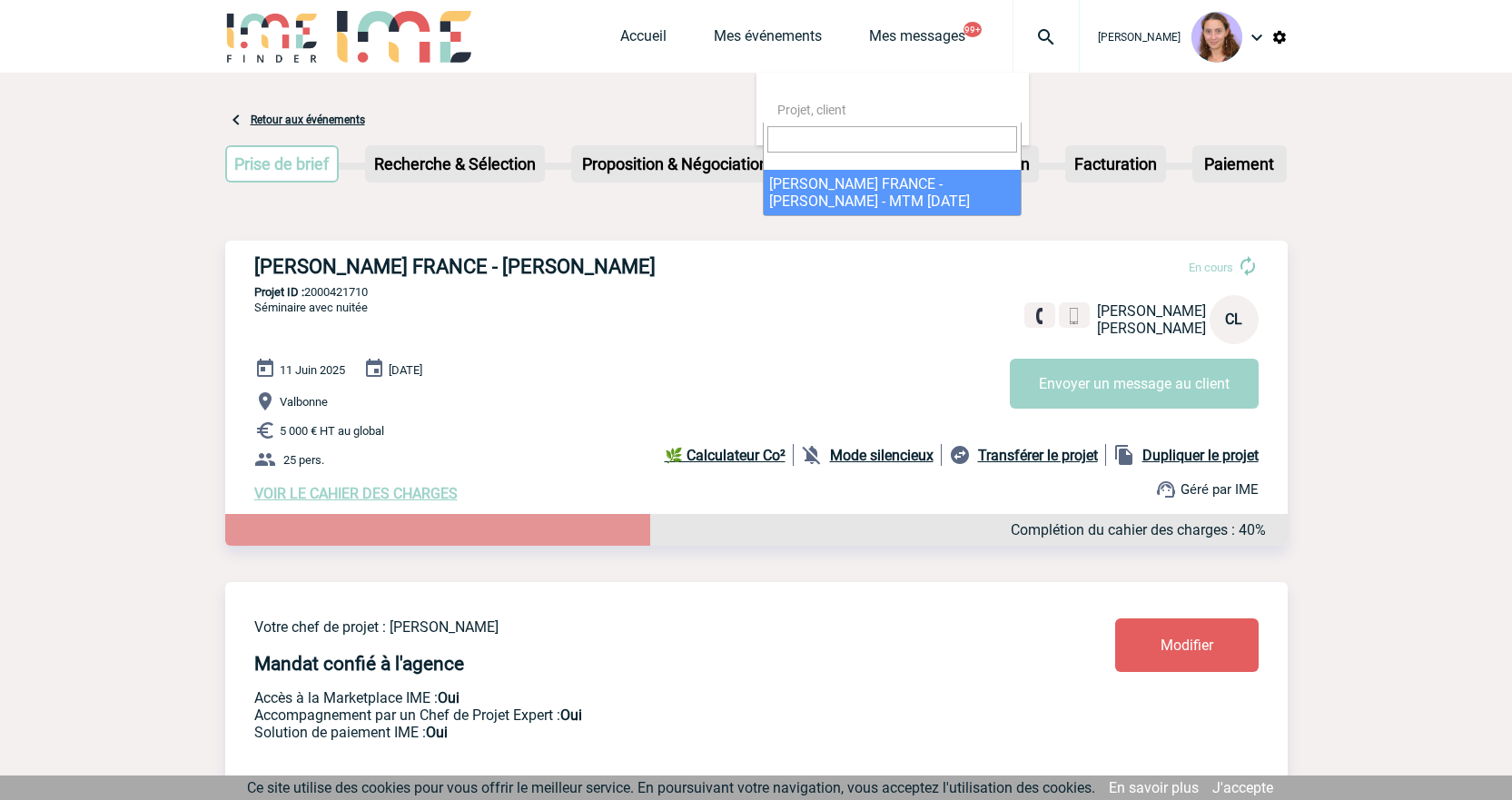
select select "19082"
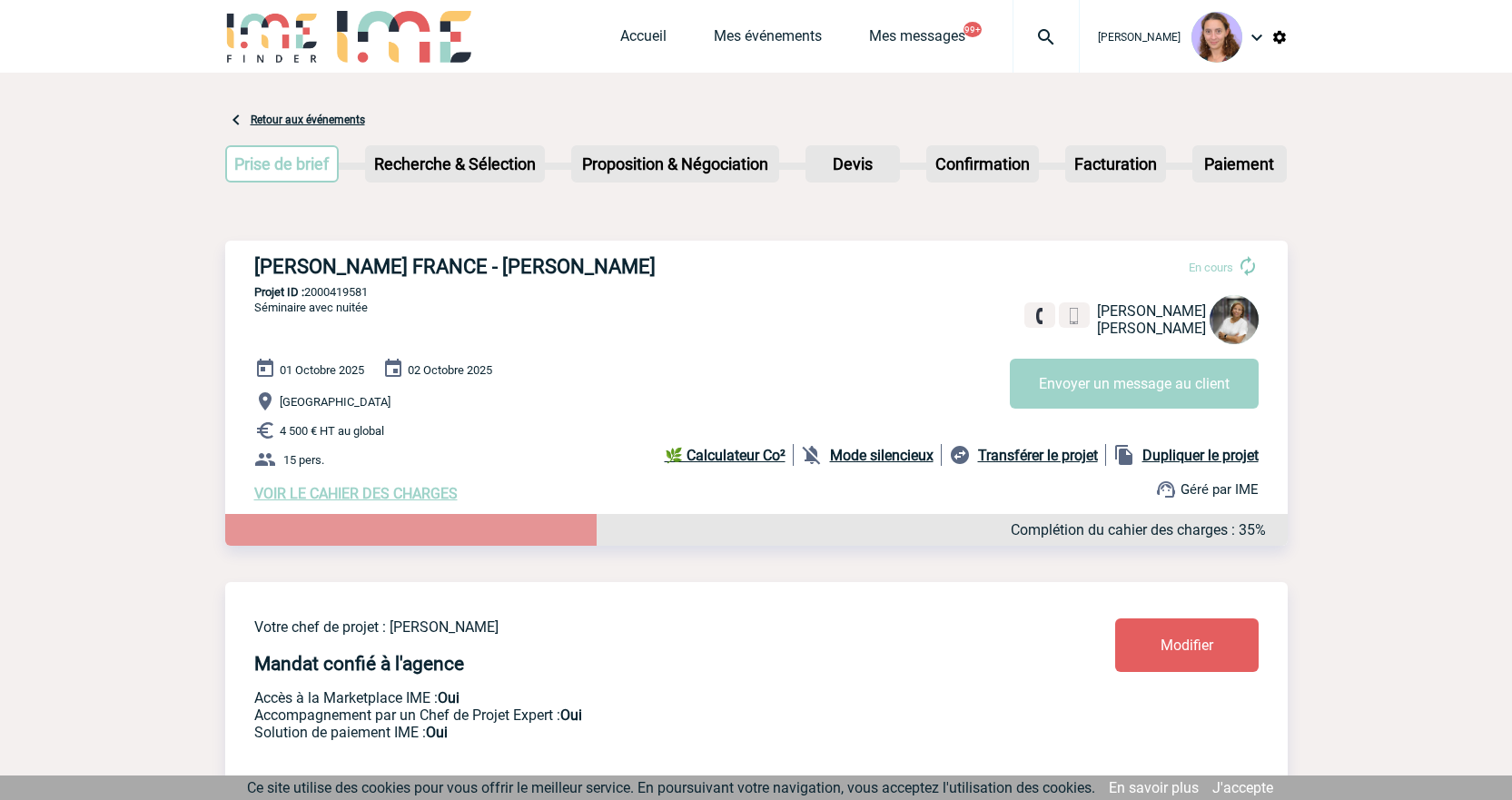
drag, startPoint x: 1159, startPoint y: 635, endPoint x: 977, endPoint y: 595, distance: 186.3
click at [1160, 635] on link "Modifier" at bounding box center [1186, 645] width 143 height 54
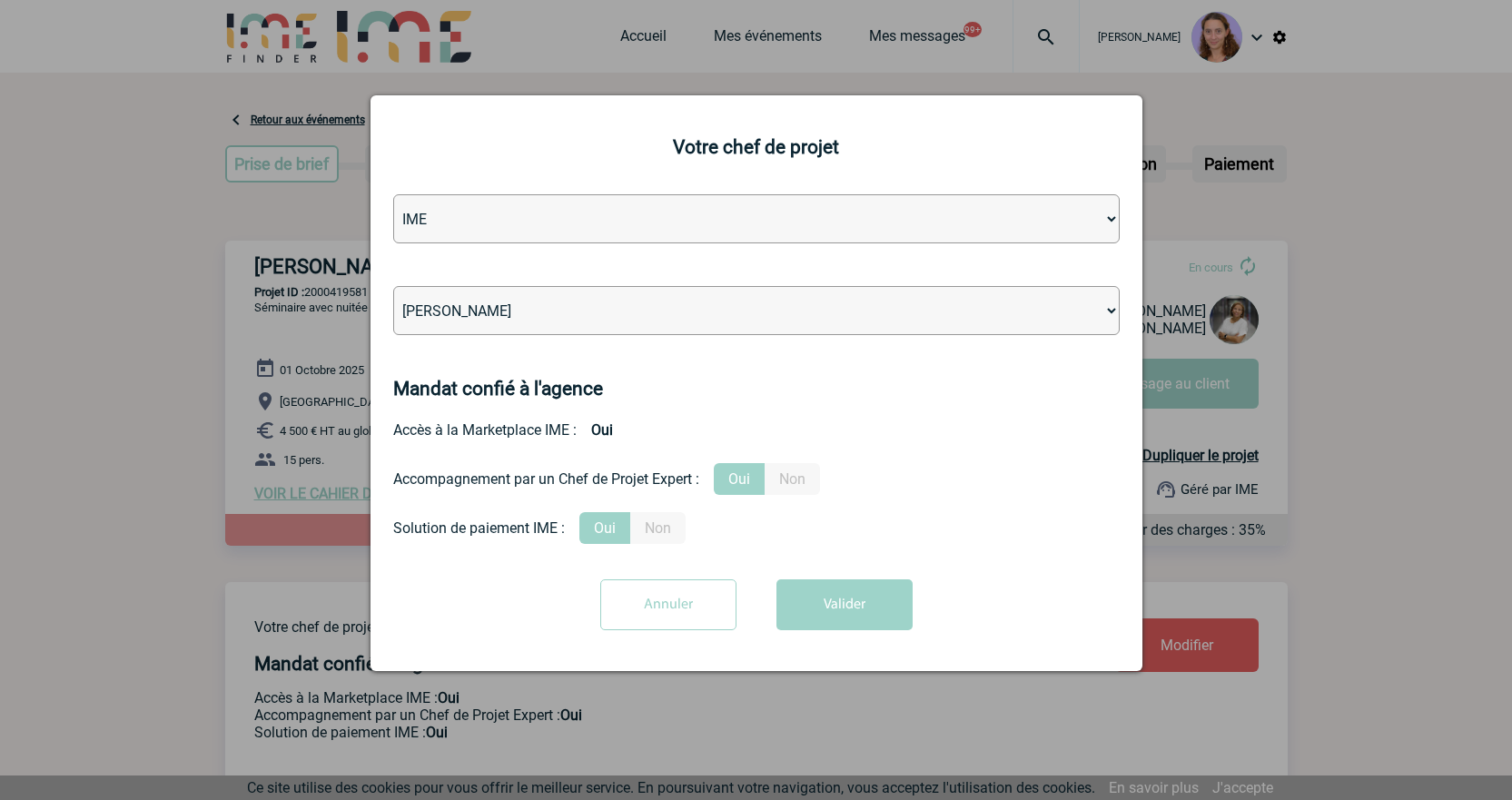
click at [510, 321] on select "Léa PITTIGLIO Yanis DE CLERCQ Victor KALB Jean-Chris NTAMACK Stefan MILADINOVIC…" at bounding box center [756, 311] width 727 height 49
select select "94396"
click at [860, 595] on button "Valider" at bounding box center [845, 605] width 136 height 51
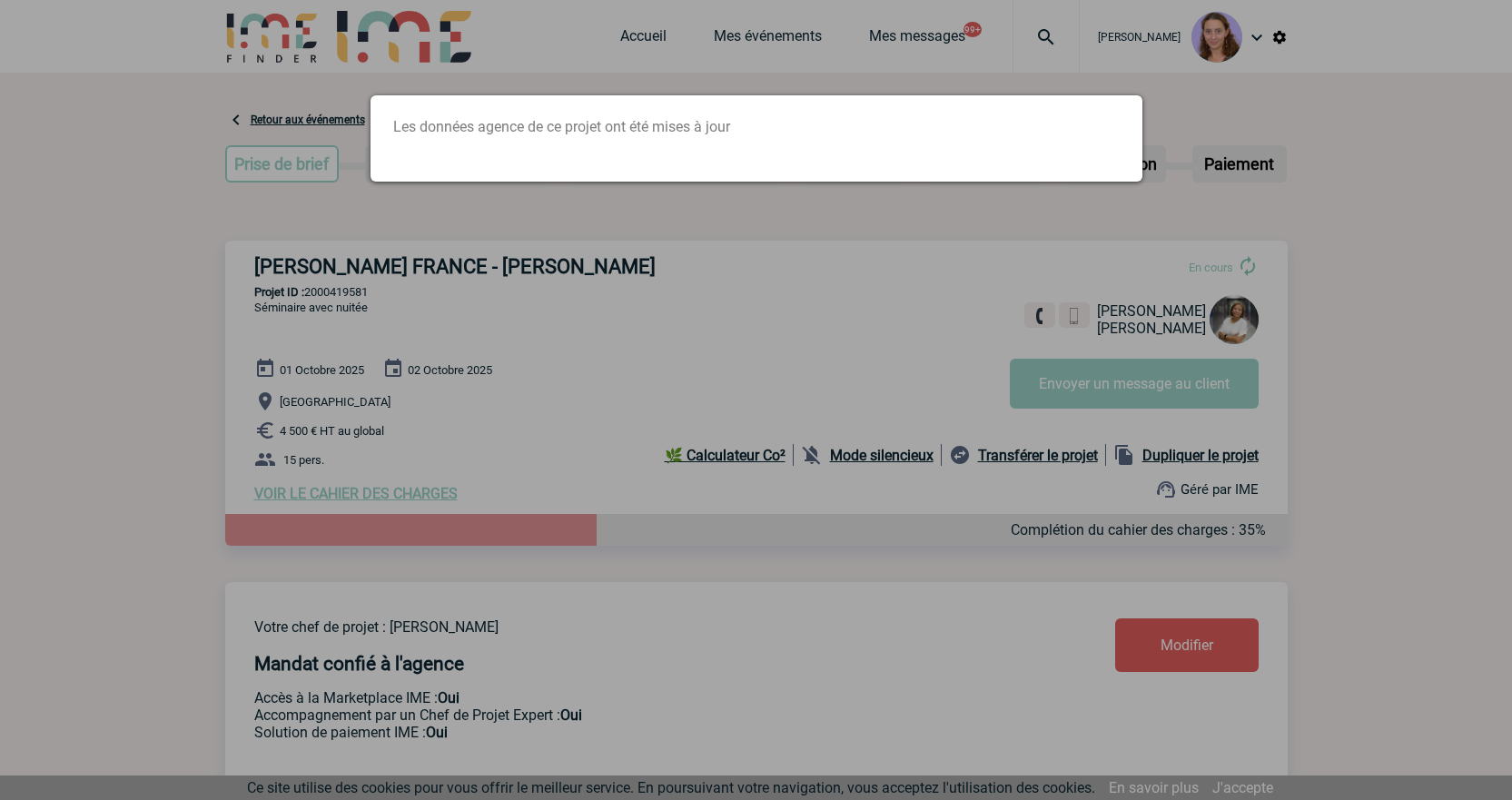
click at [632, 6] on div at bounding box center [756, 400] width 1512 height 800
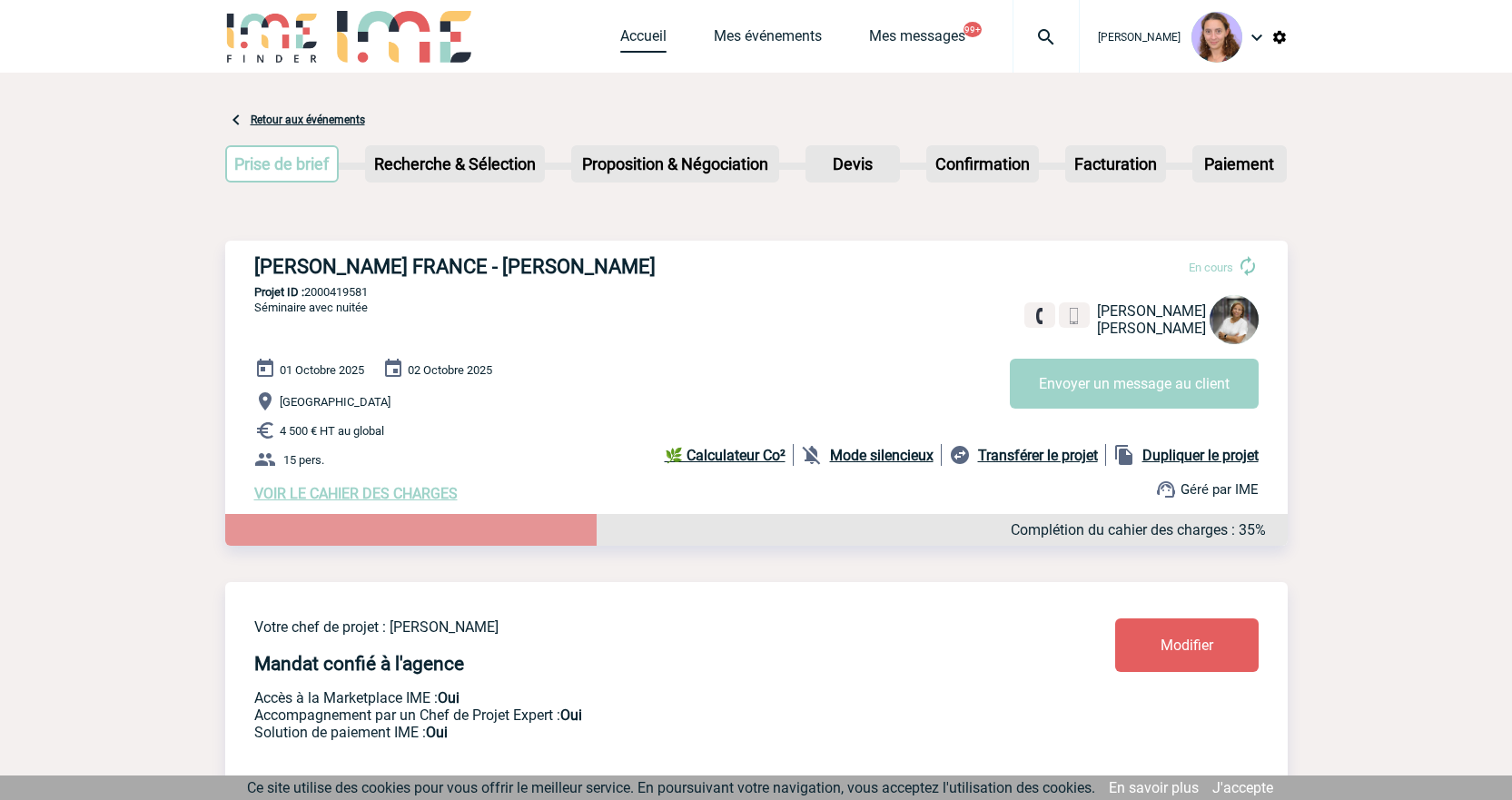
click at [641, 38] on link "Accueil" at bounding box center [643, 39] width 46 height 25
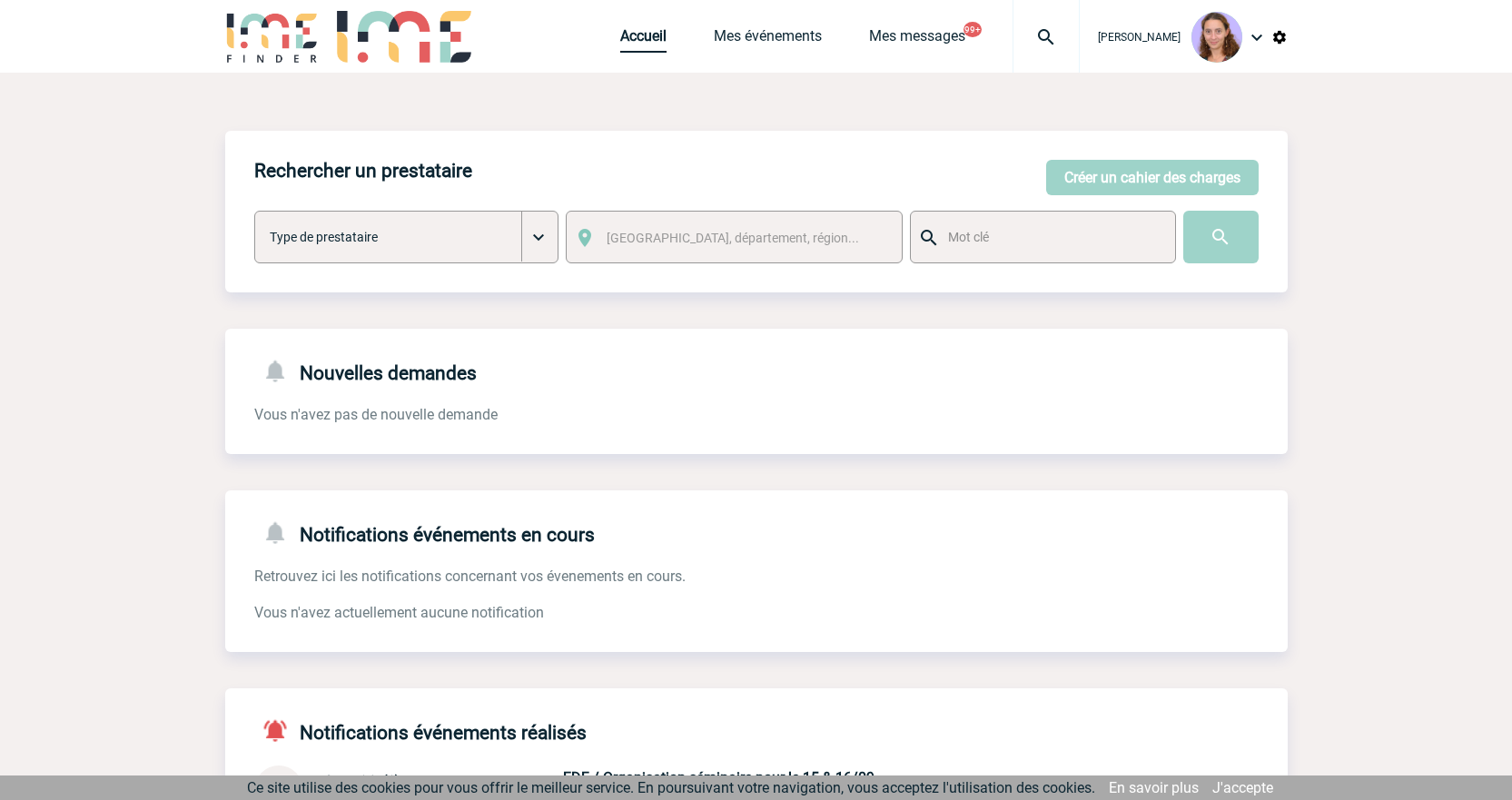
drag, startPoint x: 632, startPoint y: 38, endPoint x: 585, endPoint y: 56, distance: 50.3
click at [632, 38] on link "Accueil" at bounding box center [643, 39] width 46 height 25
click at [623, 39] on link "Accueil" at bounding box center [643, 39] width 46 height 25
